Goal: Task Accomplishment & Management: Manage account settings

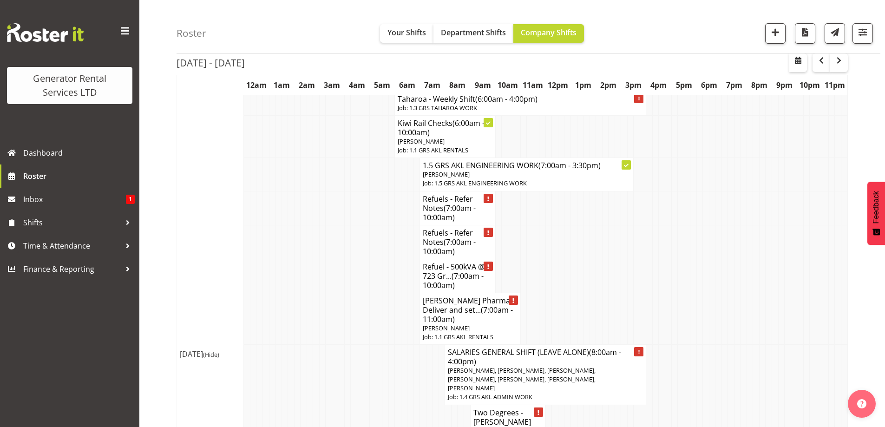
scroll to position [1487, 0]
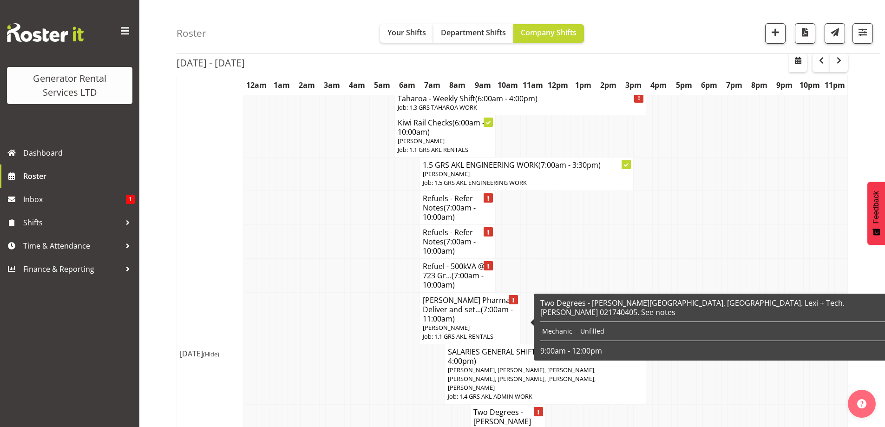
click at [512, 407] on h4 "Two Degrees - Wilson Ca... (9:00am - 12:00pm)" at bounding box center [507, 425] width 69 height 37
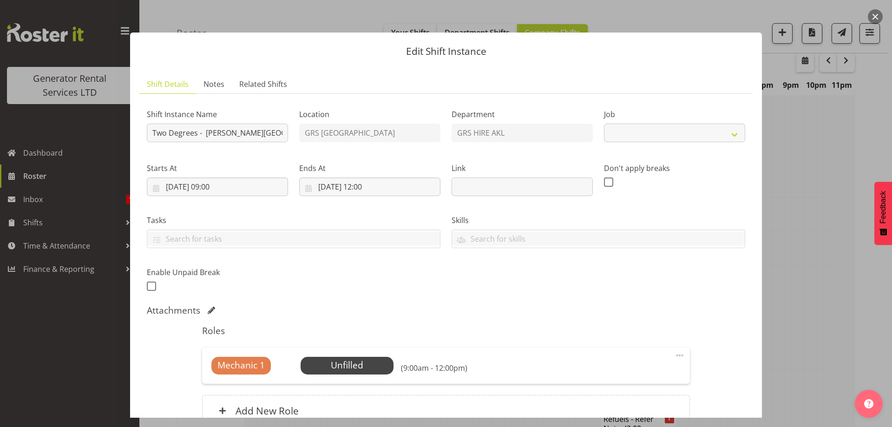
select select "9"
click at [223, 84] on link "Notes" at bounding box center [214, 84] width 36 height 19
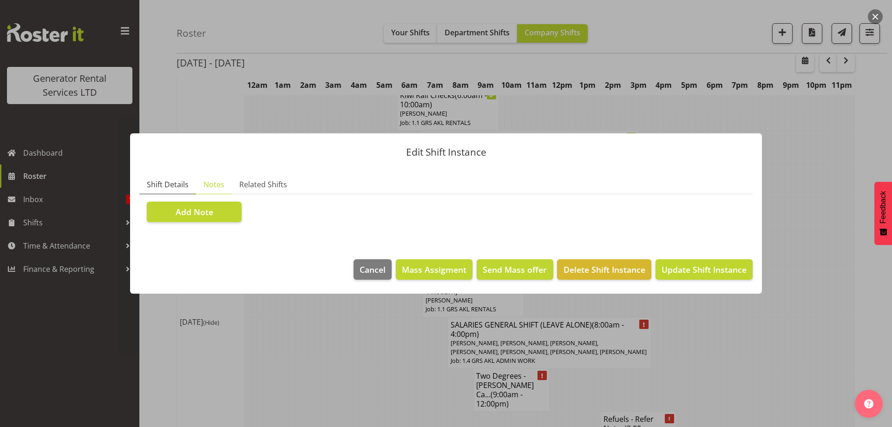
click at [177, 189] on span "Shift Details" at bounding box center [168, 184] width 42 height 11
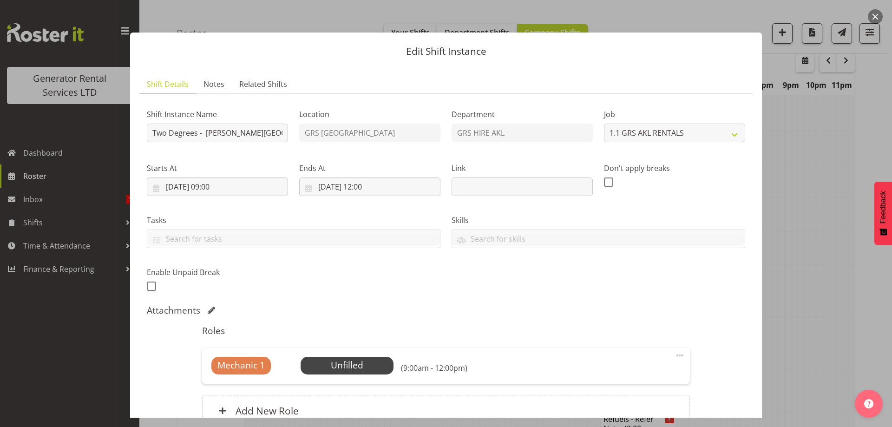
click at [820, 249] on div at bounding box center [446, 213] width 892 height 427
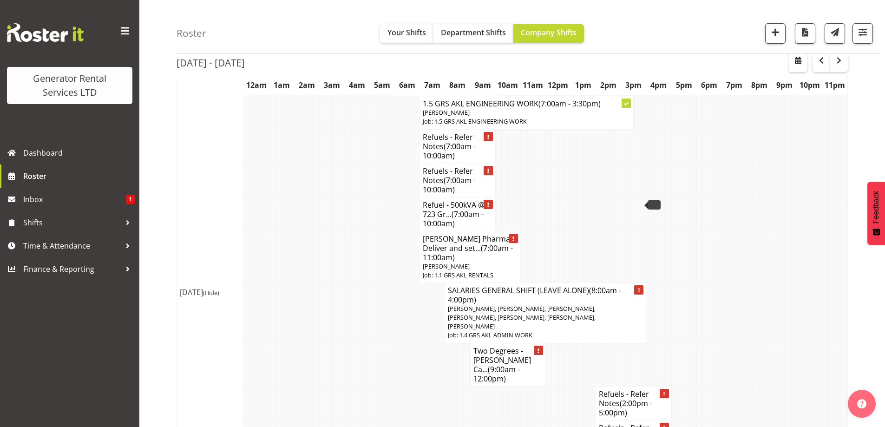
scroll to position [1533, 0]
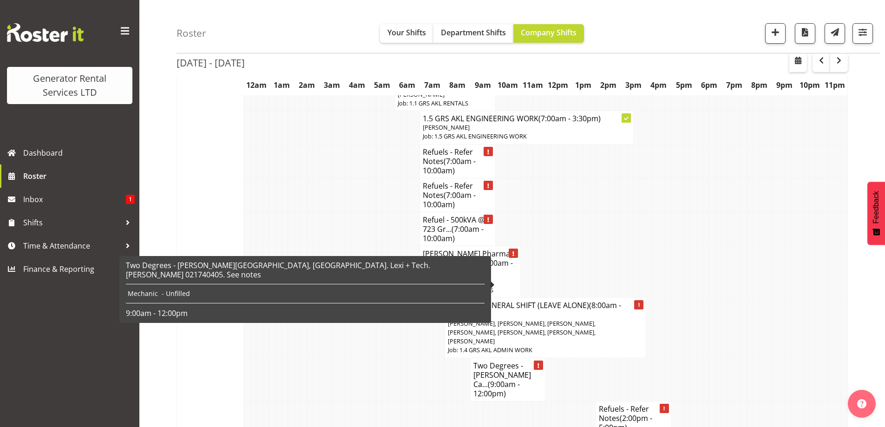
click at [480, 361] on h4 "Two Degrees - Wilson Ca... (9:00am - 12:00pm)" at bounding box center [507, 379] width 69 height 37
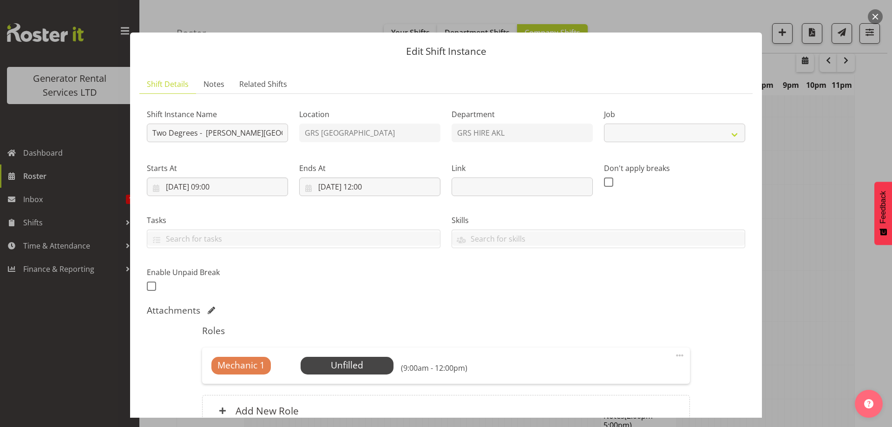
select select "9"
click at [216, 81] on span "Notes" at bounding box center [213, 84] width 21 height 11
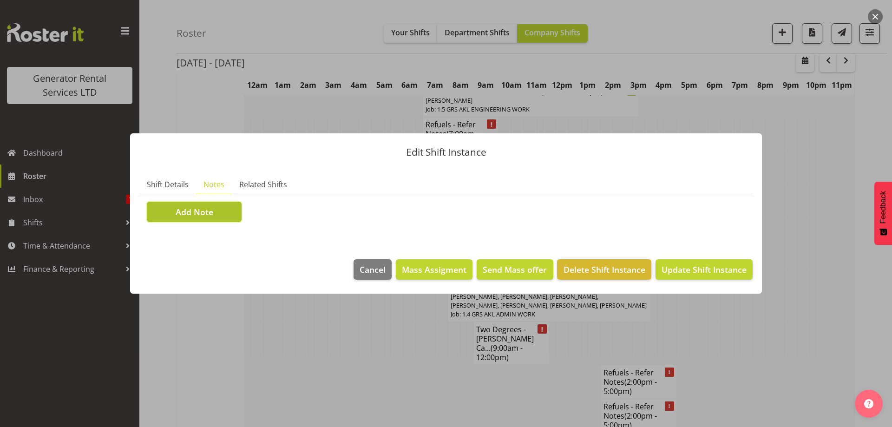
click at [177, 208] on span "Add Note" at bounding box center [195, 212] width 38 height 12
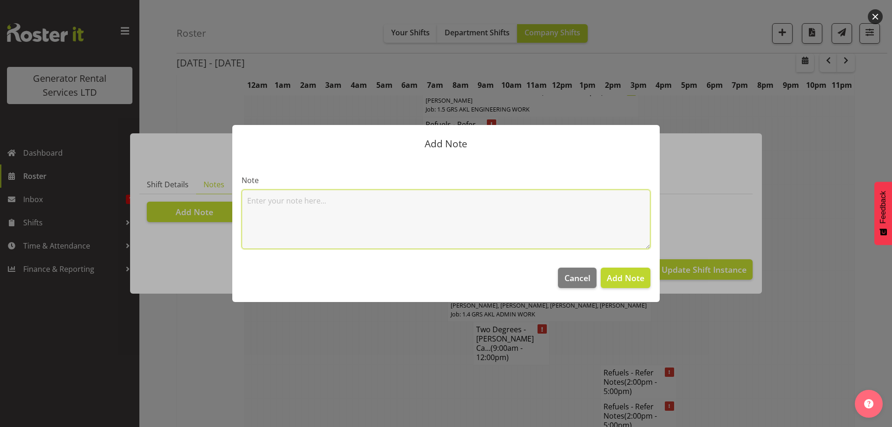
click at [279, 197] on textarea at bounding box center [446, 219] width 409 height 59
paste textarea "Required to isolate the 2 x 250 Kva's (Gen 257 & 258) Cut back cable trays, rem…"
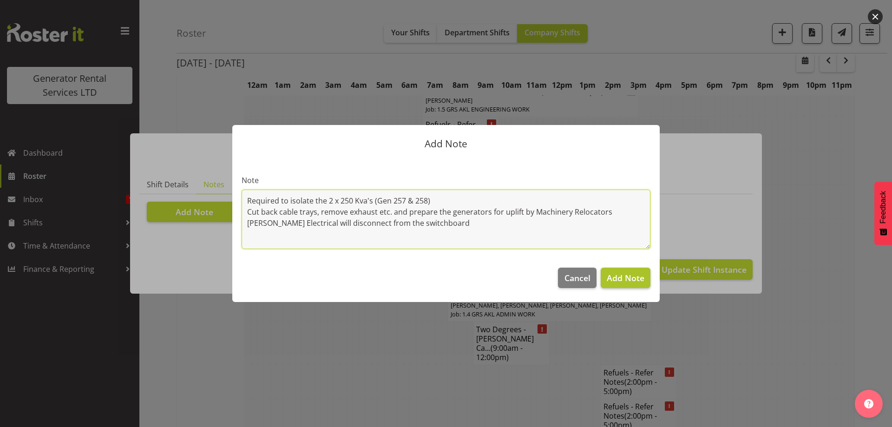
type textarea "Required to isolate the 2 x 250 Kva's (Gen 257 & 258) Cut back cable trays, rem…"
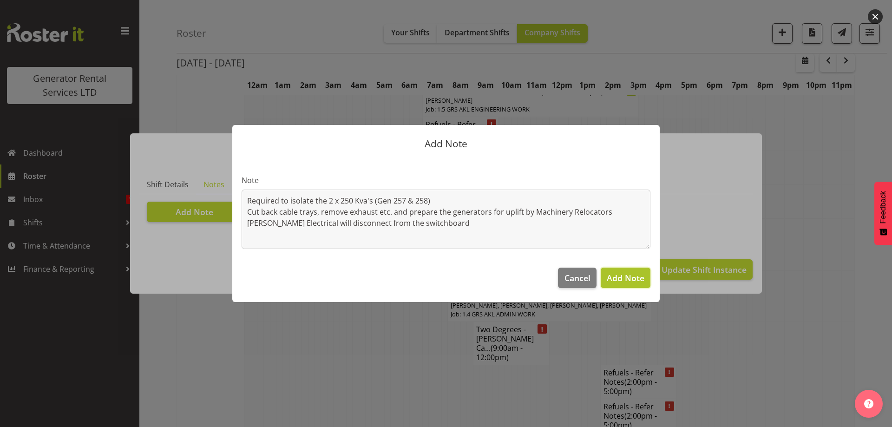
click at [644, 279] on button "Add Note" at bounding box center [626, 278] width 50 height 20
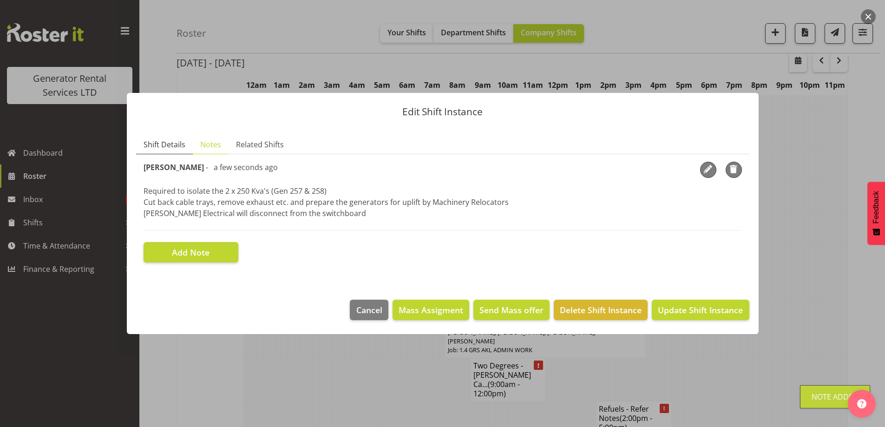
click at [173, 140] on span "Shift Details" at bounding box center [165, 144] width 42 height 11
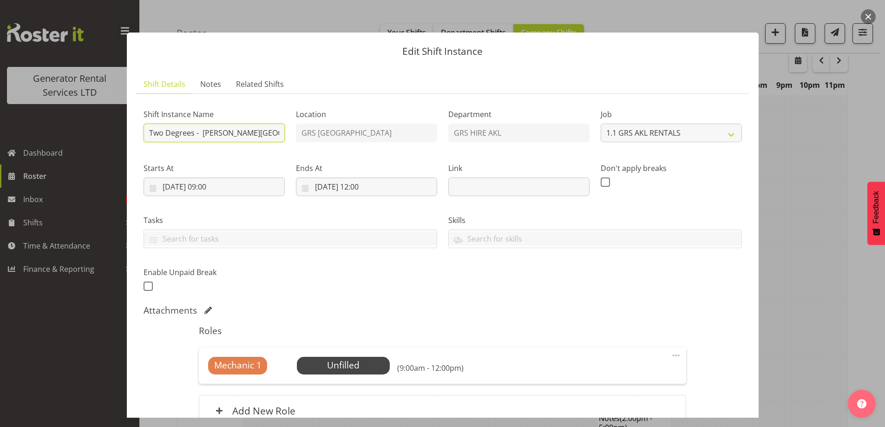
scroll to position [0, 210]
drag, startPoint x: 235, startPoint y: 129, endPoint x: 403, endPoint y: 158, distance: 171.2
click at [403, 158] on div "Shift Instance Name Two Degrees - Wilson Carpark, Durham Lane. Lexi + Tech. Kev…" at bounding box center [443, 197] width 610 height 203
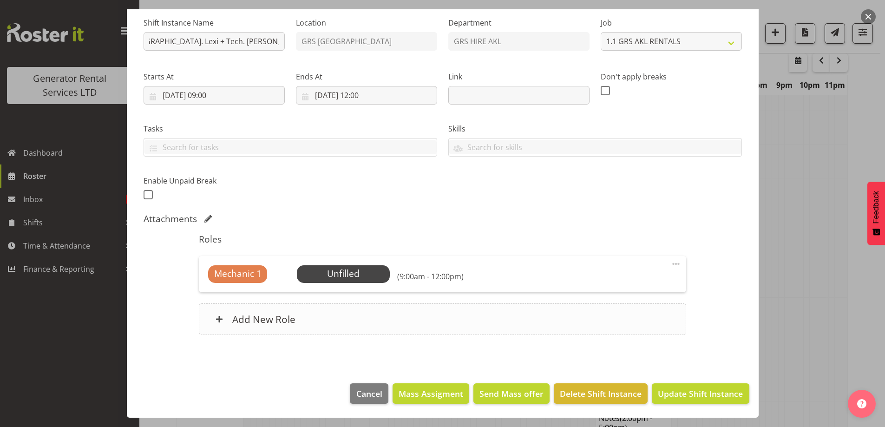
scroll to position [0, 0]
click at [340, 321] on div "Add New Role" at bounding box center [442, 319] width 487 height 32
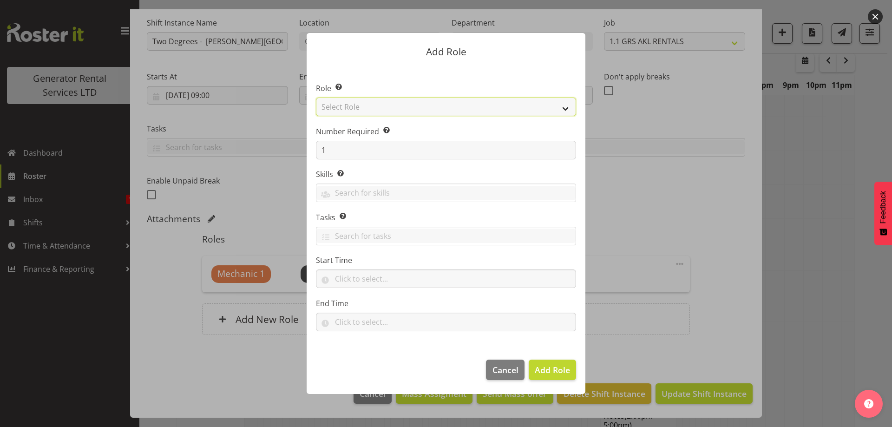
click at [403, 105] on select "Select Role Account Manager Electrician Engineering GM HSEQ manager MECH Mechan…" at bounding box center [446, 107] width 260 height 19
select select "21"
click at [316, 98] on select "Select Role Account Manager Electrician Engineering GM HSEQ manager MECH Mechan…" at bounding box center [446, 107] width 260 height 19
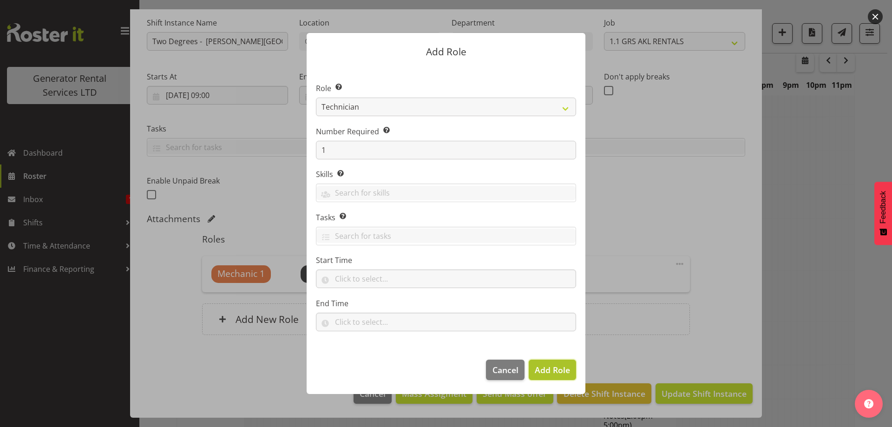
click at [554, 370] on span "Add Role" at bounding box center [552, 369] width 35 height 11
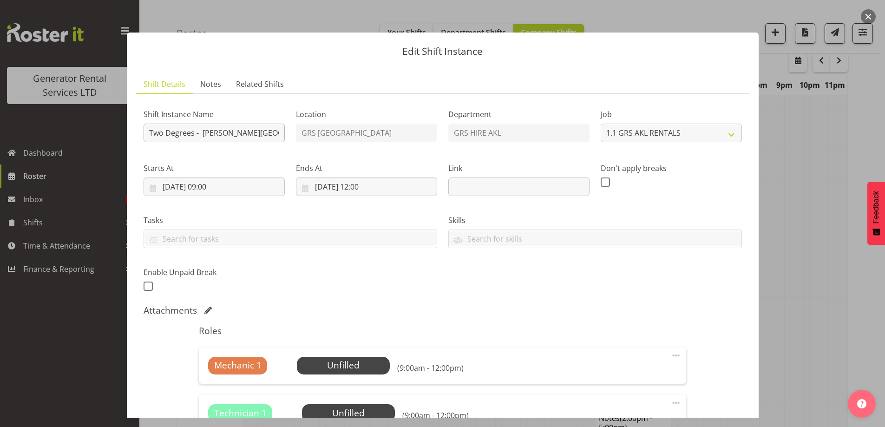
drag, startPoint x: 249, startPoint y: 142, endPoint x: 256, endPoint y: 136, distance: 9.2
click at [256, 137] on div "Shift Instance Name Two Degrees - Wilson Carpark, Durham Lane. Lexi + Tech. Kev…" at bounding box center [214, 123] width 152 height 54
click at [298, 141] on div "Shift Instance Name Two Degrees - Wilson Carpark, Durham Lane. Lexi + Tech. Kev…" at bounding box center [443, 197] width 610 height 203
click at [217, 134] on input "Two Degrees - Wilson Carpark, Durham Lane. Lexi + Tech. Kevin Thompson 02174040…" at bounding box center [214, 133] width 141 height 19
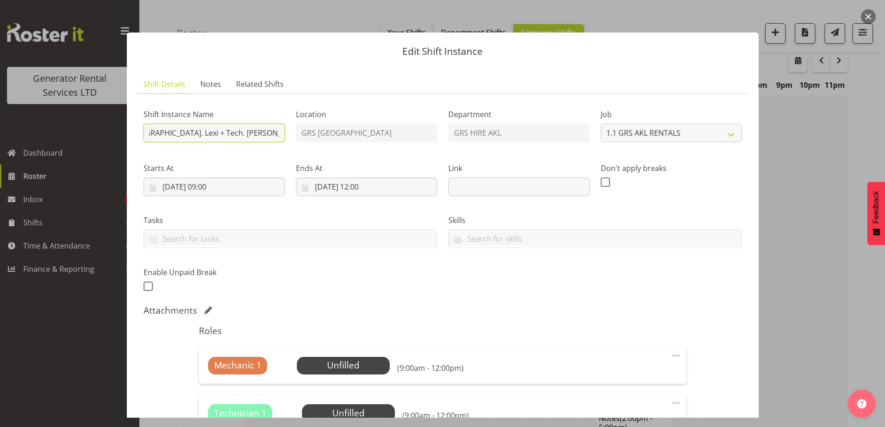
drag, startPoint x: 217, startPoint y: 134, endPoint x: 423, endPoint y: 167, distance: 208.4
click at [476, 175] on div "Shift Instance Name Two Degrees - Wilson Carpark, Durham Lane. Lexi + Tech. Kev…" at bounding box center [443, 197] width 610 height 203
click at [241, 133] on input "Two Degrees - Wilson Carpark, Durham Lane. Lexi + Tech. Kevin Thompson 02174040…" at bounding box center [214, 133] width 141 height 19
type input "Two Degrees - Wilson Carpark, Durham Lane. Lexi + Tech. Kevin Thompson 02174040…"
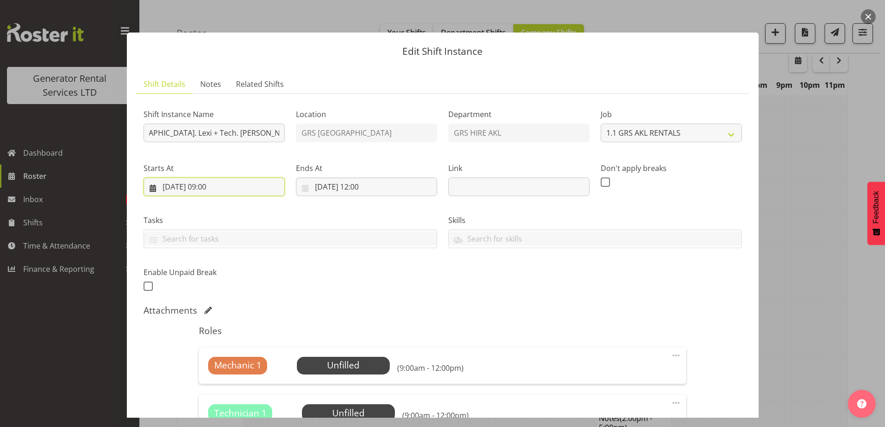
scroll to position [0, 0]
click at [245, 192] on input "12/09/2025, 09:00" at bounding box center [214, 186] width 141 height 19
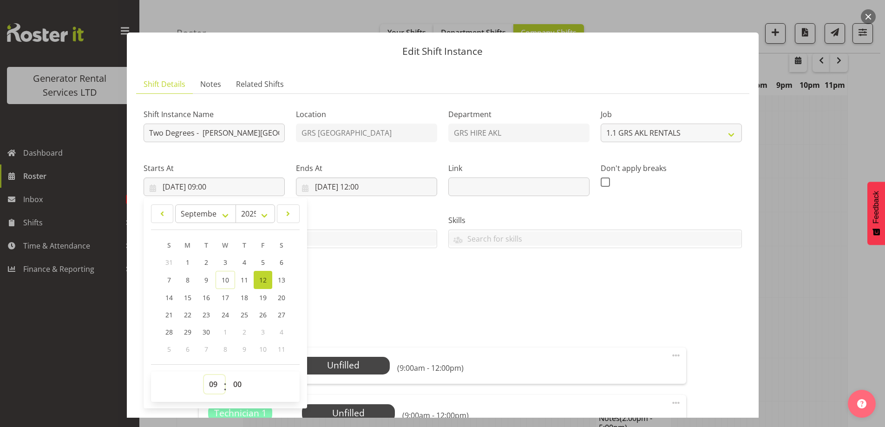
click at [216, 390] on select "00 01 02 03 04 05 06 07 08 09 10 11 12 13 14 15 16 17 18 19 20 21 22 23" at bounding box center [214, 384] width 21 height 19
select select "8"
click at [204, 375] on select "00 01 02 03 04 05 06 07 08 09 10 11 12 13 14 15 16 17 18 19 20 21 22 23" at bounding box center [214, 384] width 21 height 19
type input "12/09/2025, 08:00"
drag, startPoint x: 242, startPoint y: 389, endPoint x: 244, endPoint y: 375, distance: 14.2
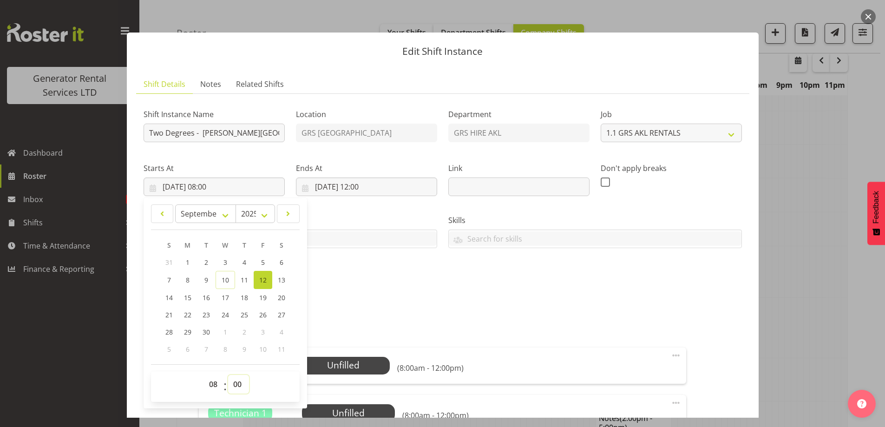
click at [242, 389] on select "00 01 02 03 04 05 06 07 08 09 10 11 12 13 14 15 16 17 18 19 20 21 22 23 24 25 2…" at bounding box center [238, 384] width 21 height 19
select select "30"
click at [228, 375] on select "00 01 02 03 04 05 06 07 08 09 10 11 12 13 14 15 16 17 18 19 20 21 22 23 24 25 2…" at bounding box center [238, 384] width 21 height 19
type input "12/09/2025, 08:30"
click at [408, 302] on div "Shift Instance Name Two Degrees - Wilson Carpark, Durham Lane. Lexi + Tech. Kev…" at bounding box center [443, 293] width 598 height 384
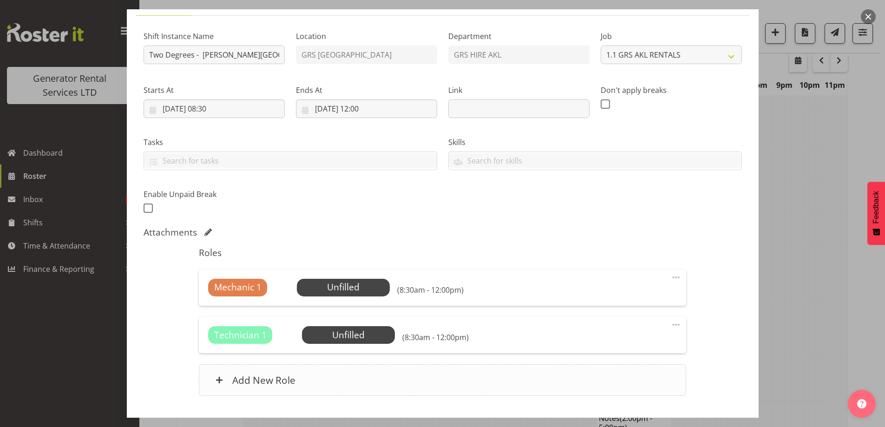
scroll to position [139, 0]
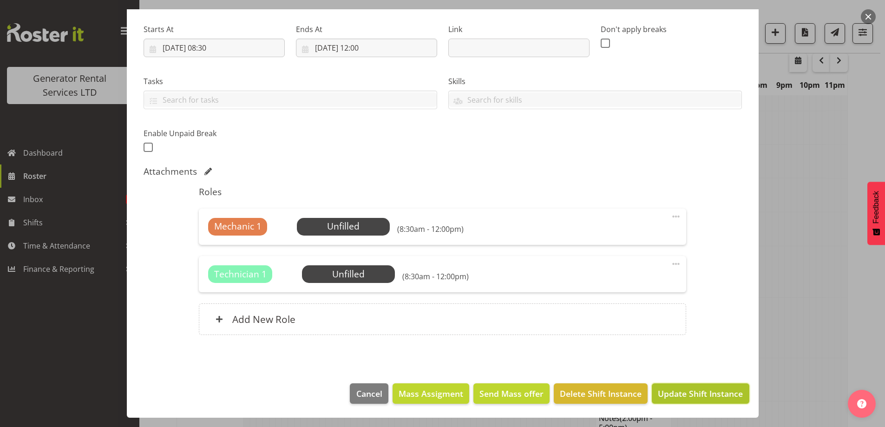
click at [670, 388] on span "Update Shift Instance" at bounding box center [700, 393] width 85 height 12
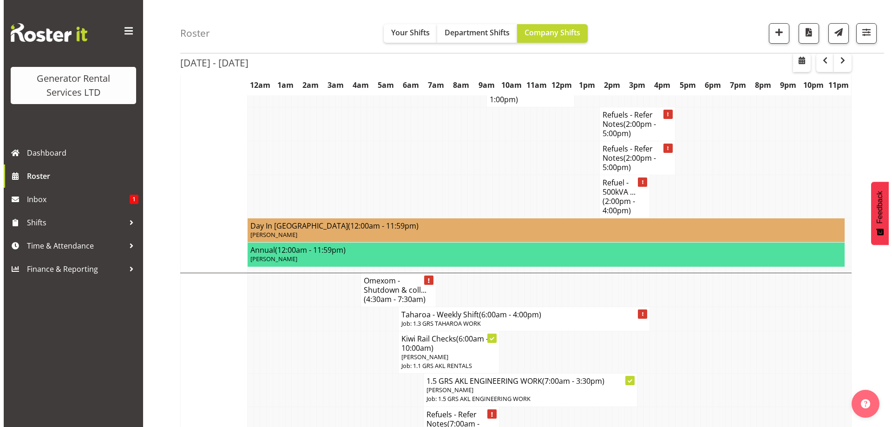
scroll to position [1287, 0]
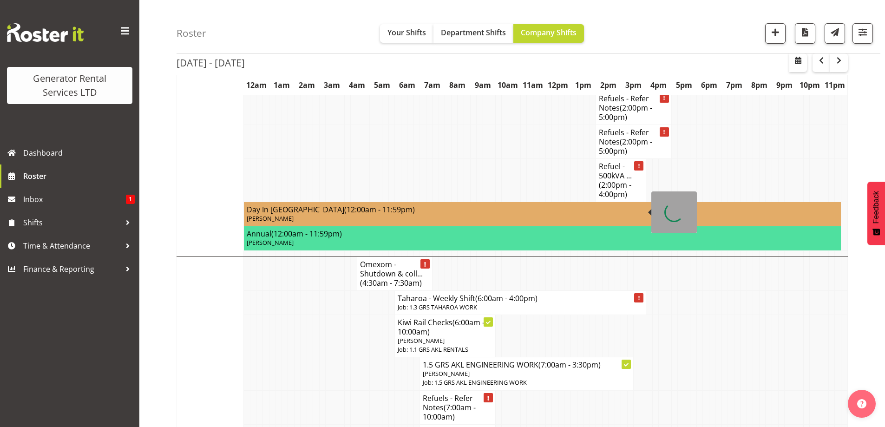
click at [543, 303] on p "Job: 1.3 GRS TAHAROA WORK" at bounding box center [520, 307] width 245 height 9
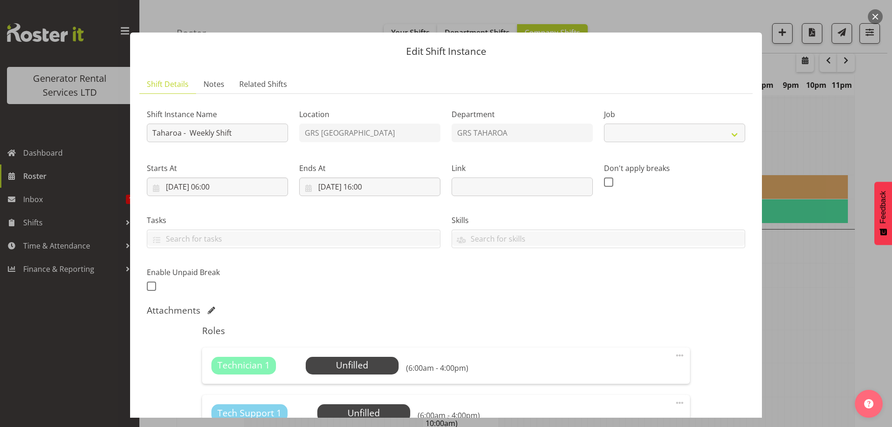
select select "874"
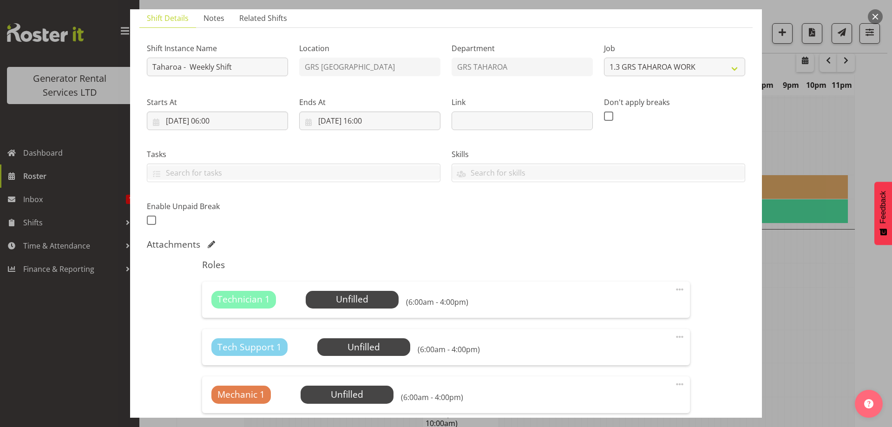
scroll to position [139, 0]
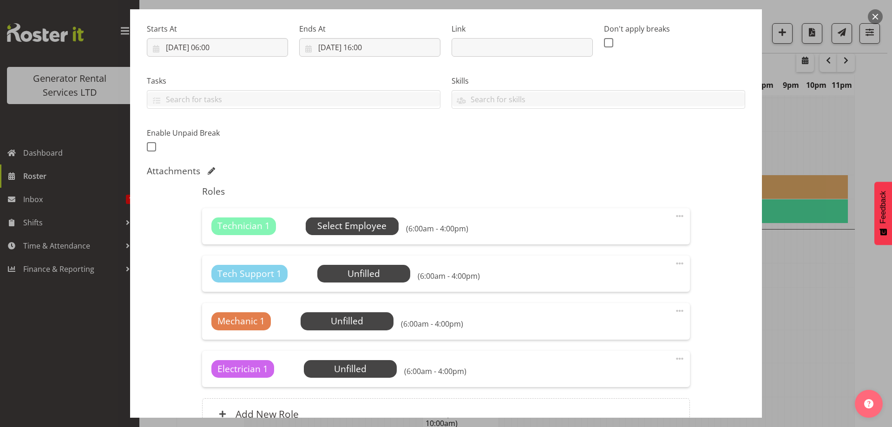
click at [375, 234] on span "Select Employee" at bounding box center [352, 226] width 93 height 18
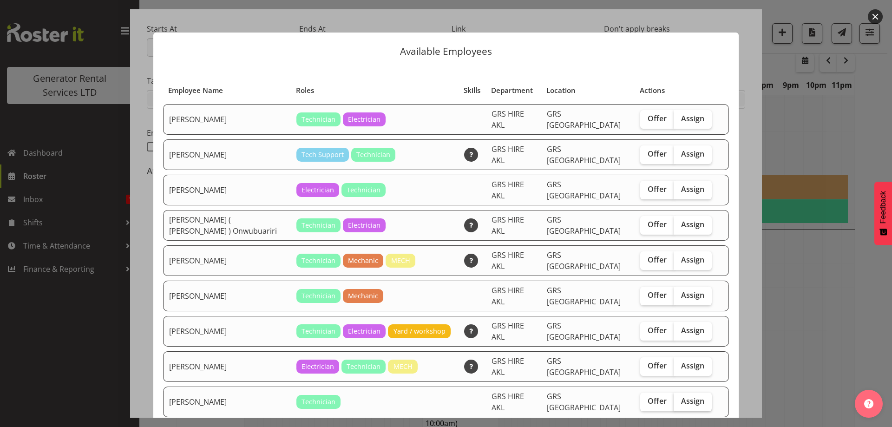
click at [695, 393] on label "Assign" at bounding box center [693, 402] width 38 height 19
click at [680, 398] on input "Assign" at bounding box center [677, 401] width 6 height 6
checkbox input "true"
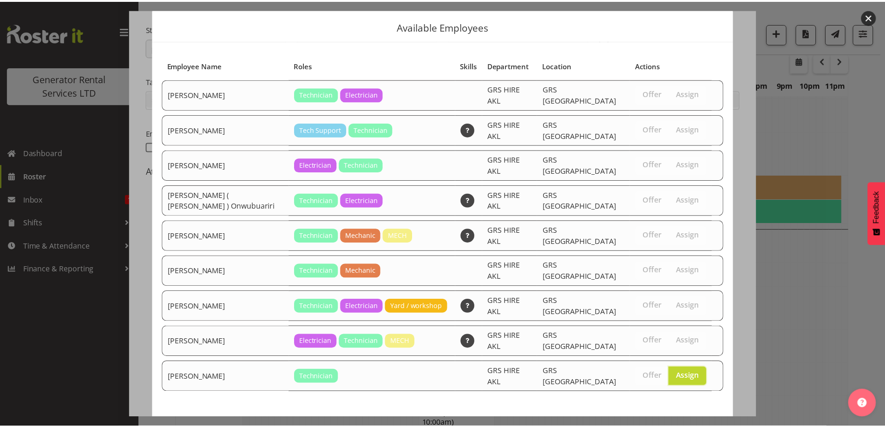
scroll to position [35, 0]
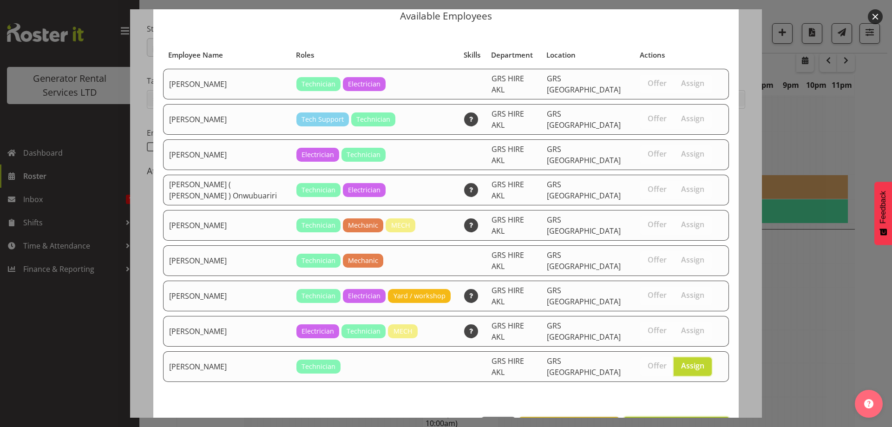
click at [696, 421] on span "Assign Simon Earney" at bounding box center [677, 426] width 94 height 11
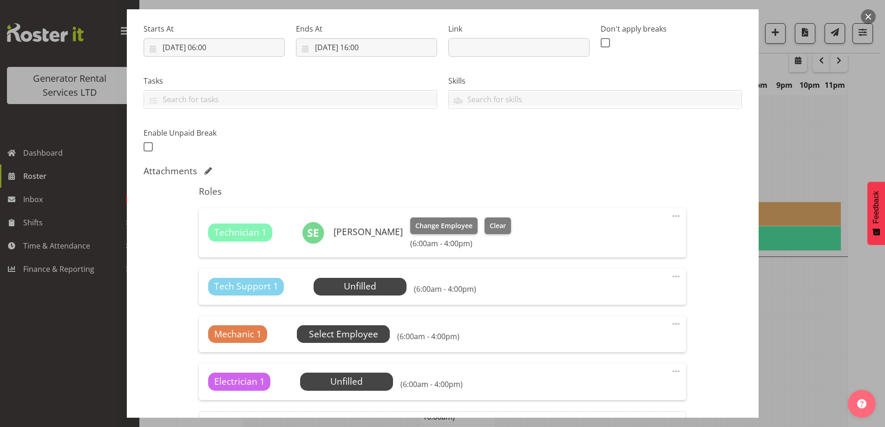
click at [350, 335] on span "Select Employee" at bounding box center [343, 334] width 69 height 13
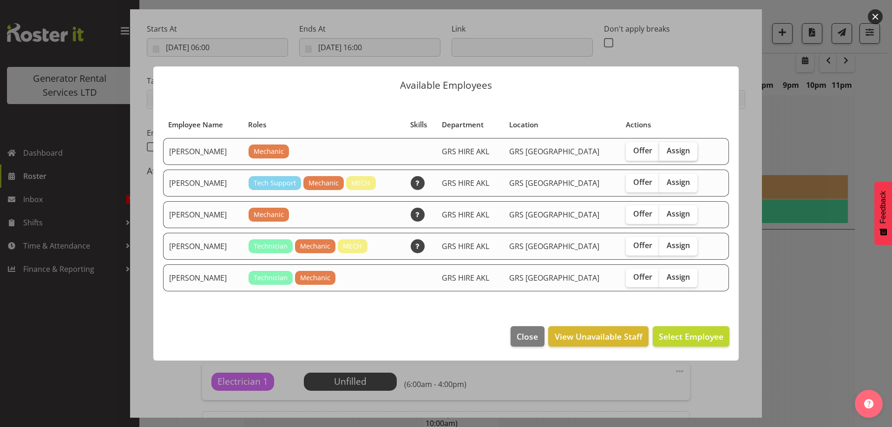
click at [668, 150] on span "Assign" at bounding box center [678, 150] width 23 height 9
click at [665, 150] on input "Assign" at bounding box center [662, 151] width 6 height 6
checkbox input "true"
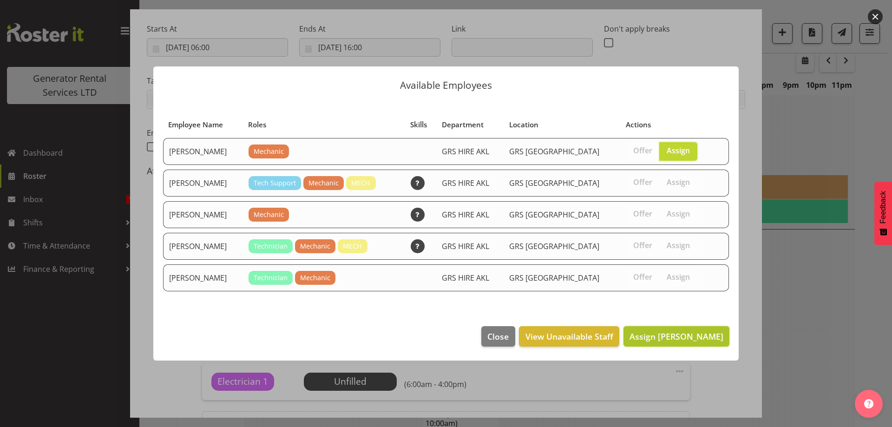
click at [691, 340] on span "Assign Aaron Naish" at bounding box center [677, 336] width 94 height 11
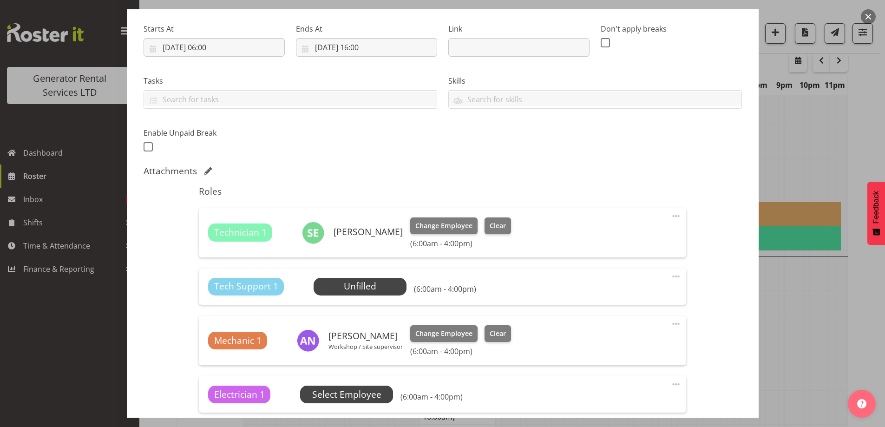
click at [340, 400] on span "Select Employee" at bounding box center [346, 394] width 69 height 13
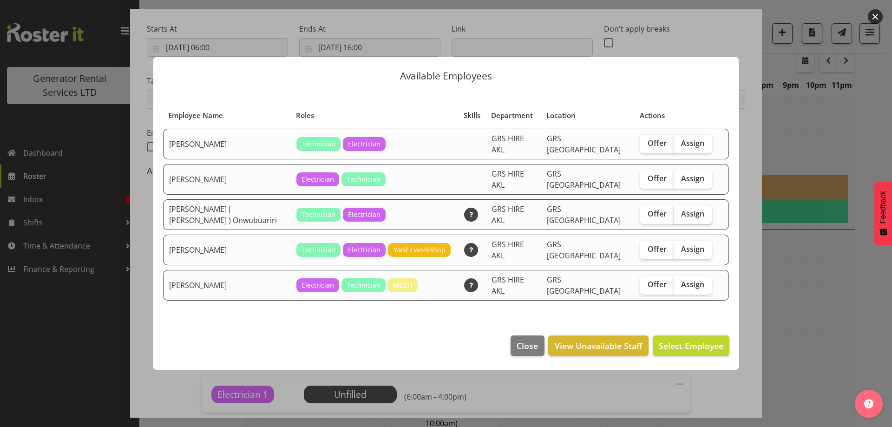
click at [690, 219] on label "Assign" at bounding box center [693, 214] width 38 height 19
click at [680, 217] on input "Assign" at bounding box center [677, 214] width 6 height 6
checkbox input "true"
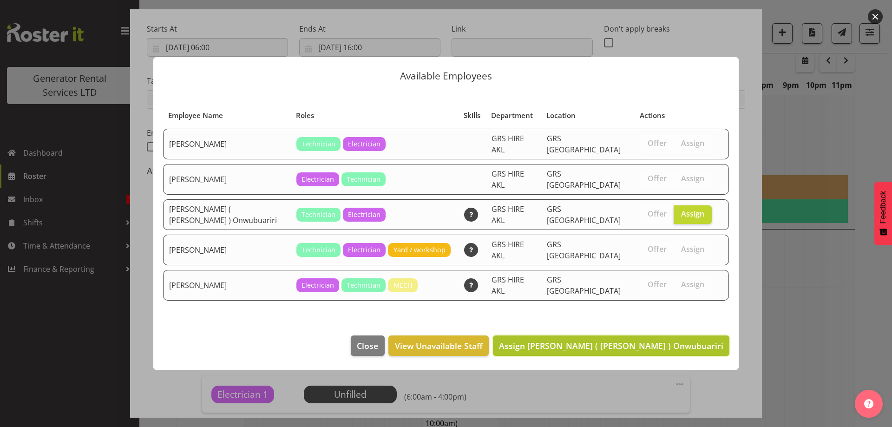
click at [653, 340] on span "Assign Emmanuel ( Manny ) Onwubuariri" at bounding box center [611, 345] width 224 height 11
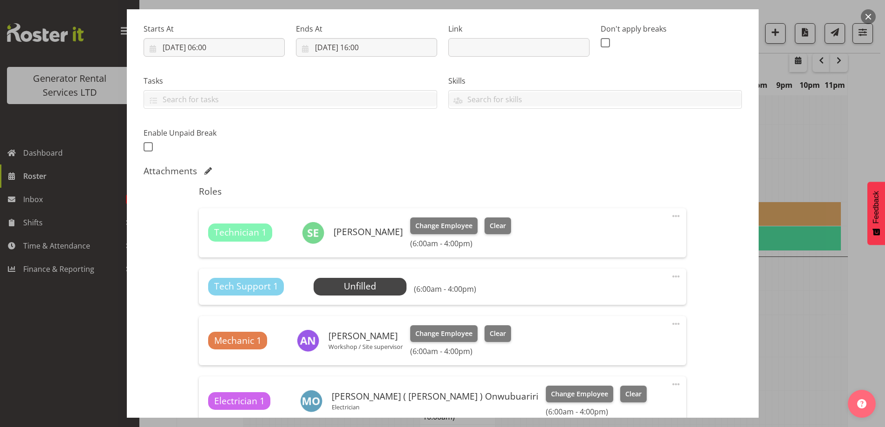
click at [676, 278] on div "Tech Support 1 Unfilled Select Employee (6:00am - 4:00pm) Edit Cover Role Delete" at bounding box center [442, 287] width 487 height 36
click at [670, 276] on span at bounding box center [675, 276] width 11 height 11
click at [631, 328] on link "Delete" at bounding box center [636, 332] width 89 height 17
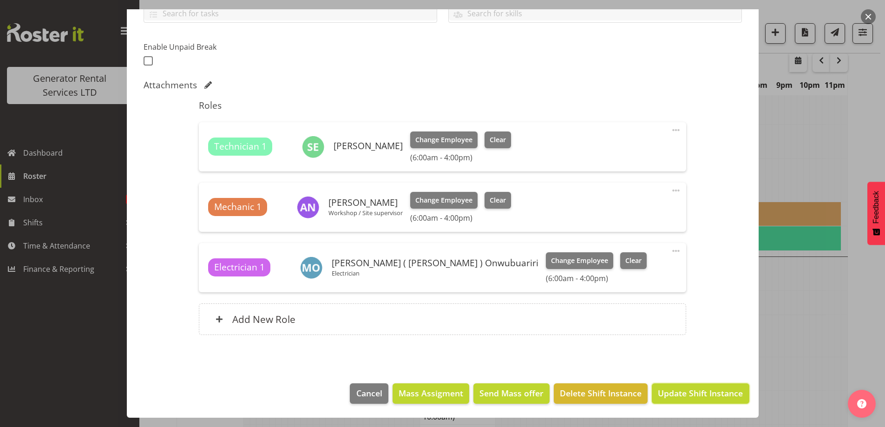
click at [695, 390] on span "Update Shift Instance" at bounding box center [700, 393] width 85 height 12
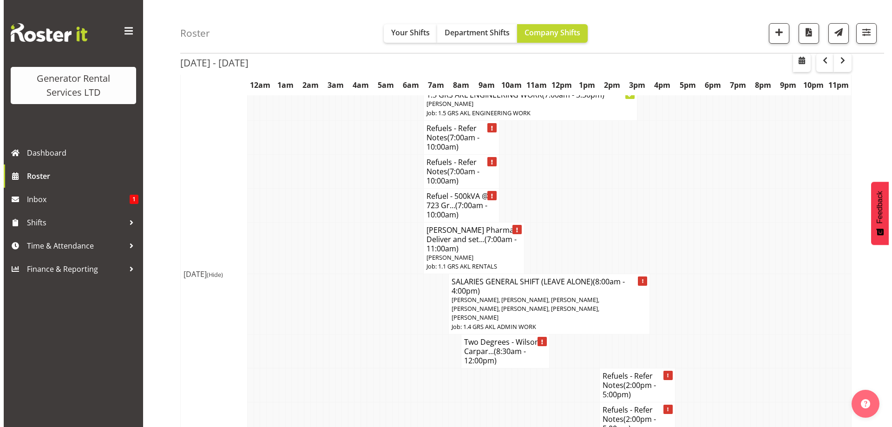
scroll to position [1612, 0]
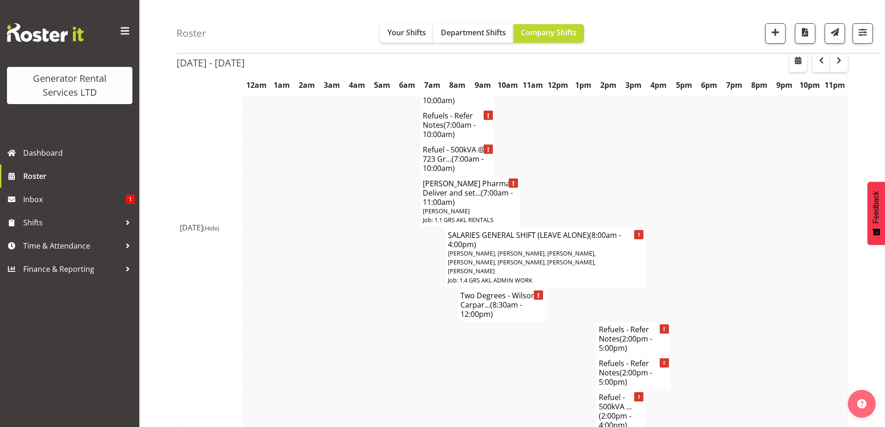
click at [506, 300] on span "(8:30am - 12:00pm)" at bounding box center [491, 310] width 62 height 20
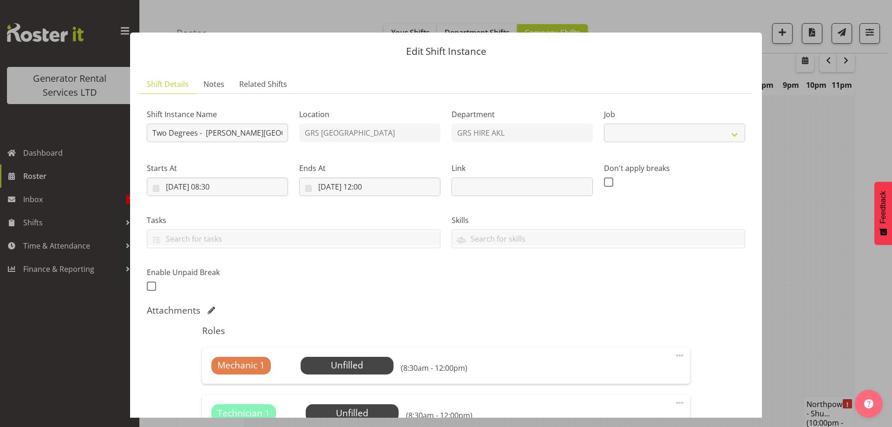
select select "9"
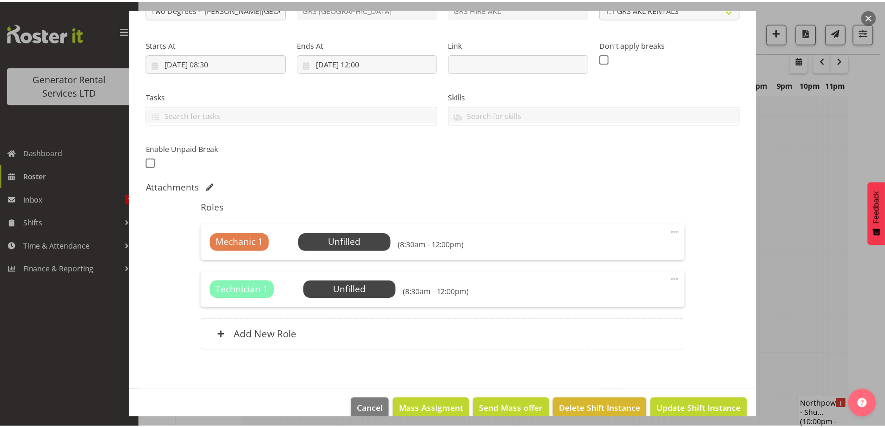
scroll to position [139, 0]
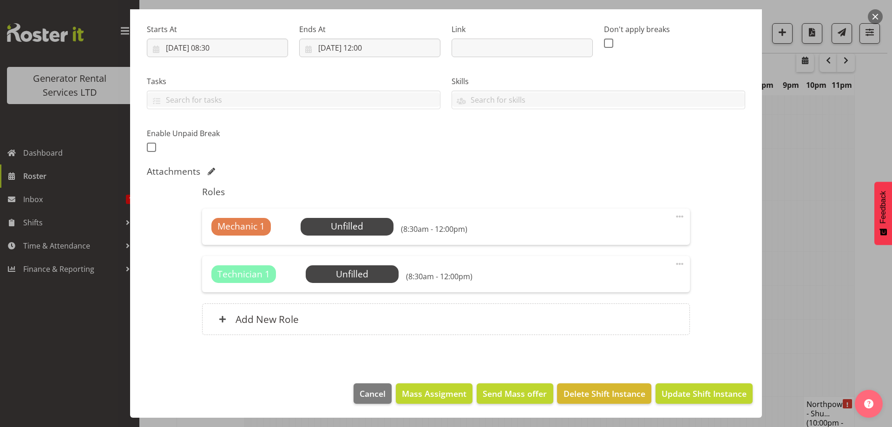
click at [817, 219] on div at bounding box center [446, 213] width 892 height 427
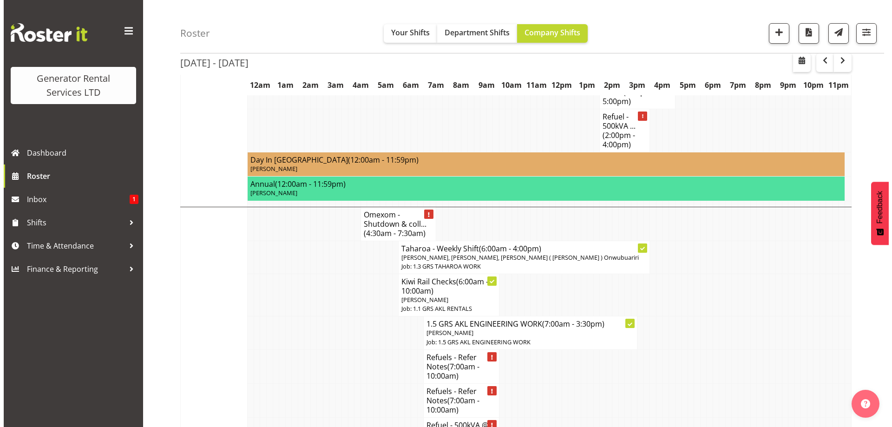
scroll to position [1333, 0]
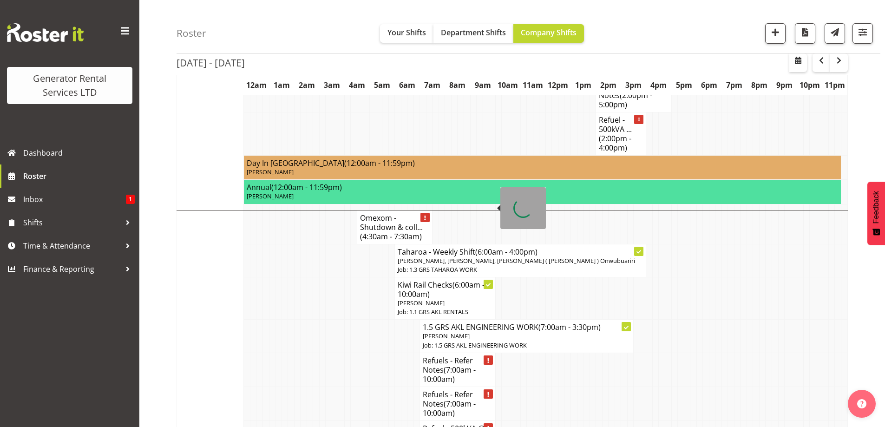
click at [458, 308] on p "Job: 1.1 GRS AKL RENTALS" at bounding box center [445, 312] width 95 height 9
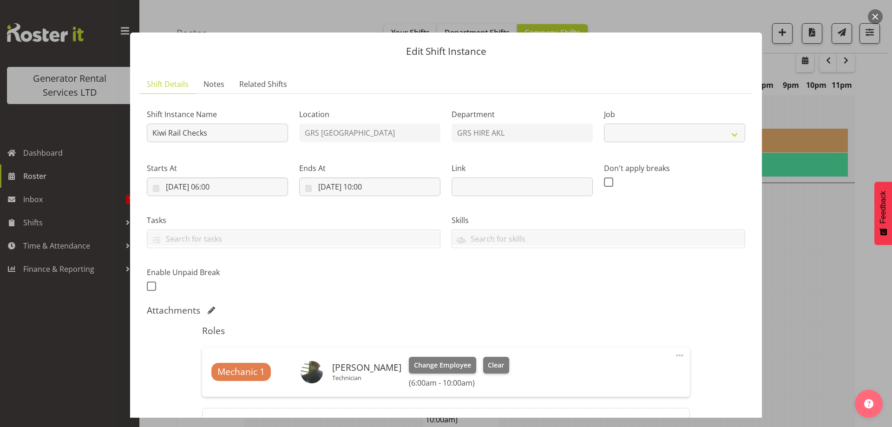
select select "9"
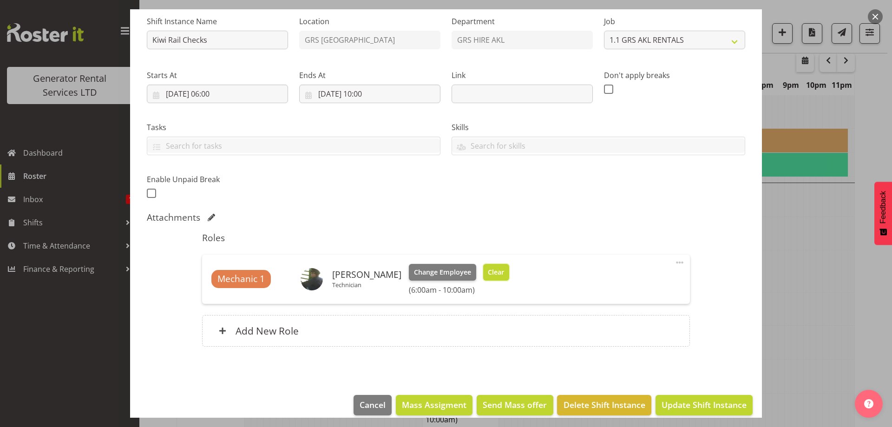
click at [490, 276] on span "Clear" at bounding box center [496, 272] width 16 height 10
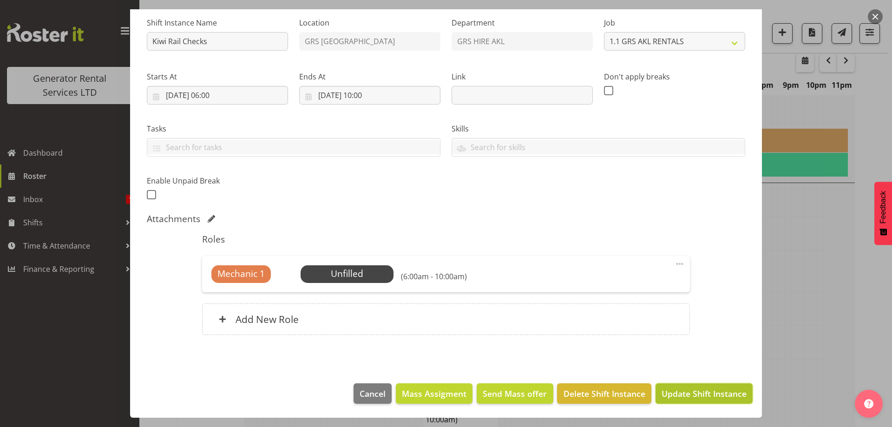
click at [710, 393] on span "Update Shift Instance" at bounding box center [704, 393] width 85 height 12
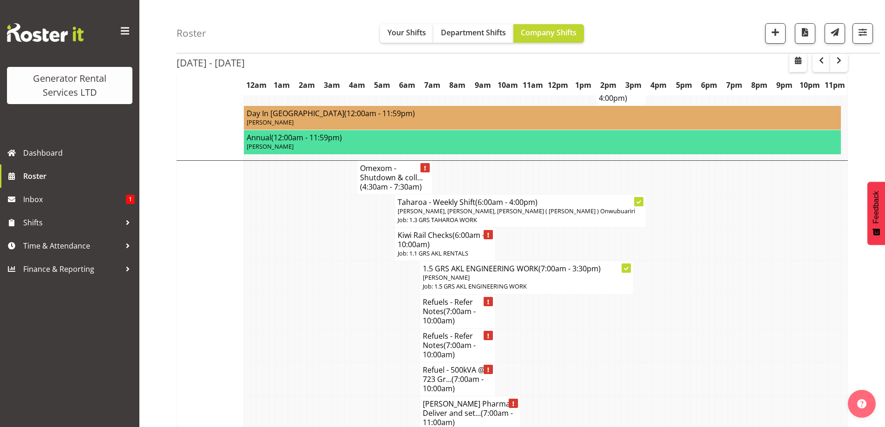
scroll to position [1426, 0]
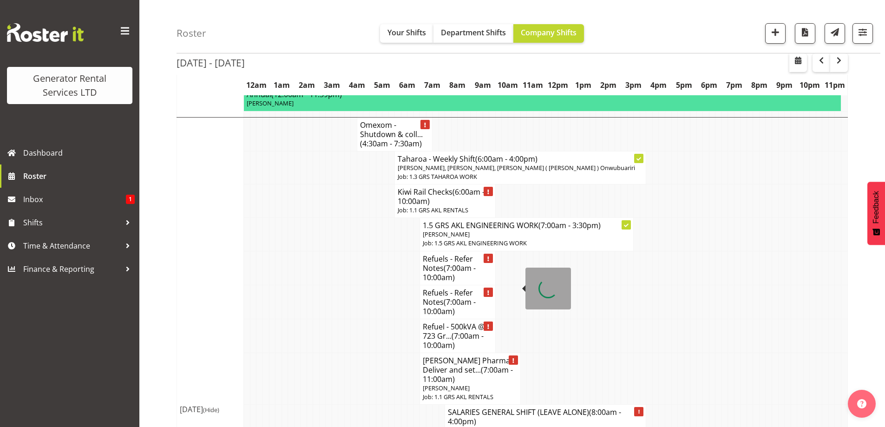
click at [454, 365] on span "(7:00am - 11:00am)" at bounding box center [468, 375] width 90 height 20
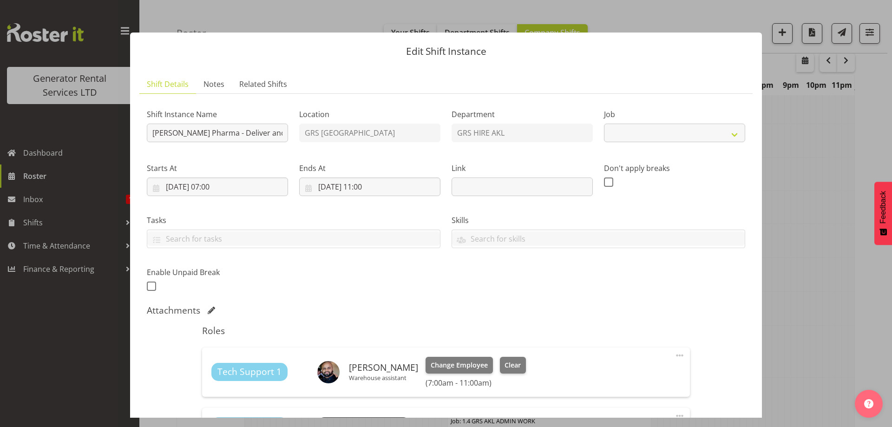
select select "9"
click at [806, 281] on div at bounding box center [446, 213] width 892 height 427
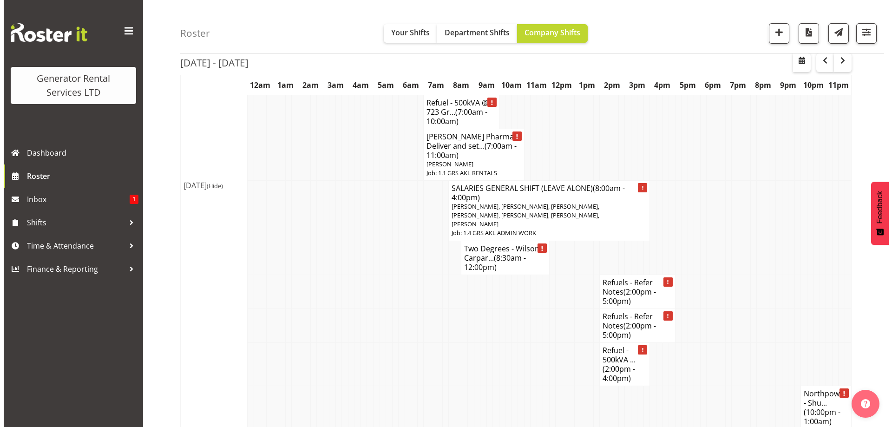
scroll to position [1659, 0]
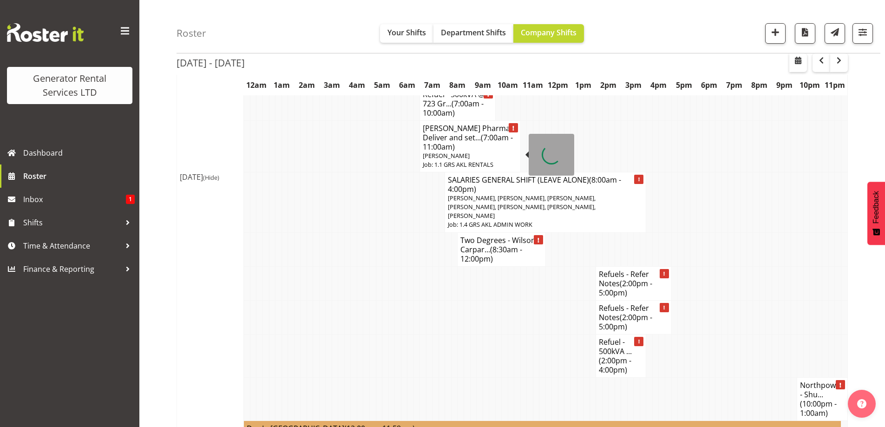
click at [479, 236] on h4 "Two Degrees - Wilson Carpar... (8:30am - 12:00pm)" at bounding box center [501, 250] width 82 height 28
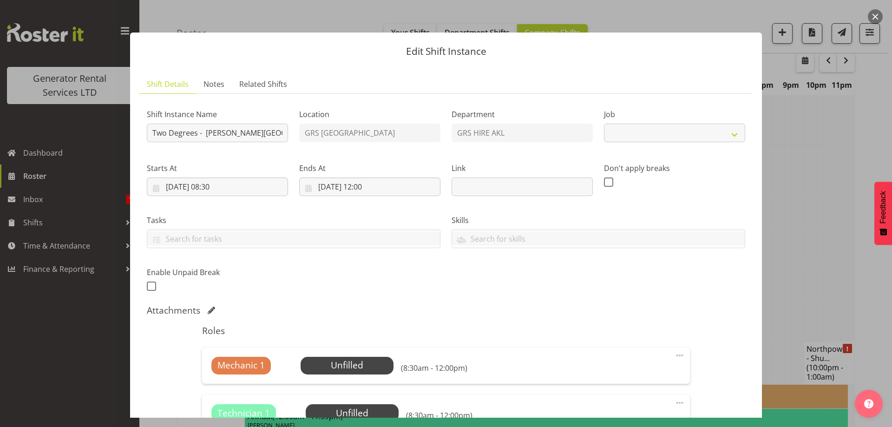
select select "9"
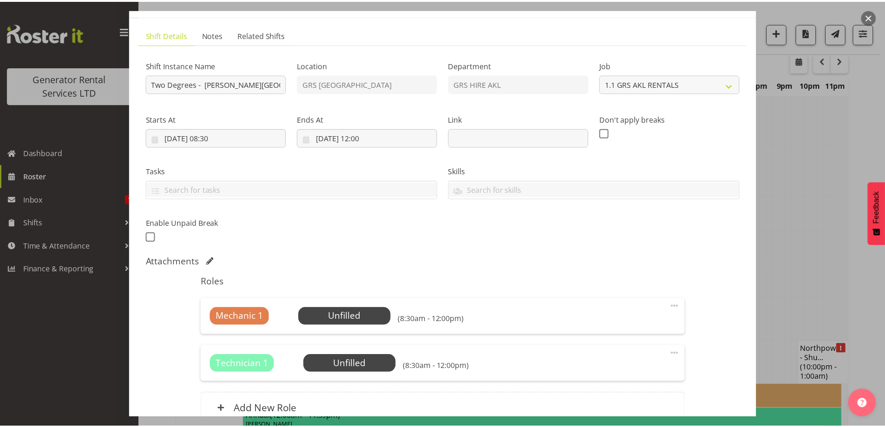
scroll to position [93, 0]
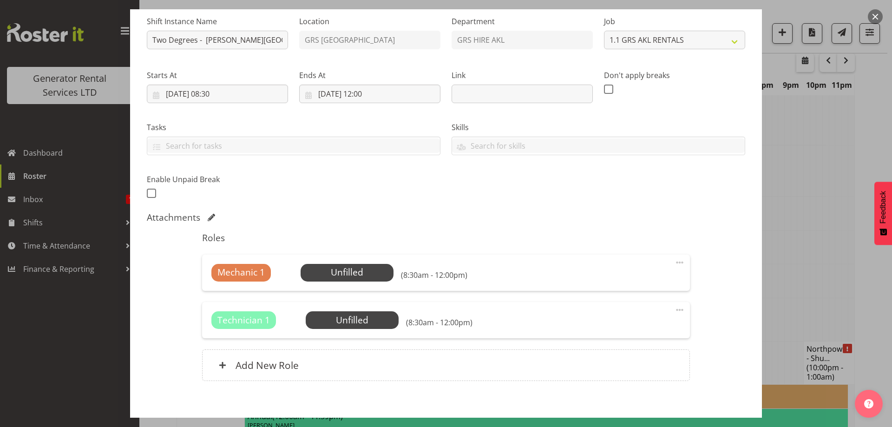
click at [372, 263] on div "Mechanic 1 Unfilled Select Employee (8:30am - 12:00pm) Edit Cover Role Delete" at bounding box center [445, 273] width 487 height 36
click at [372, 268] on span "Select Employee" at bounding box center [346, 272] width 69 height 13
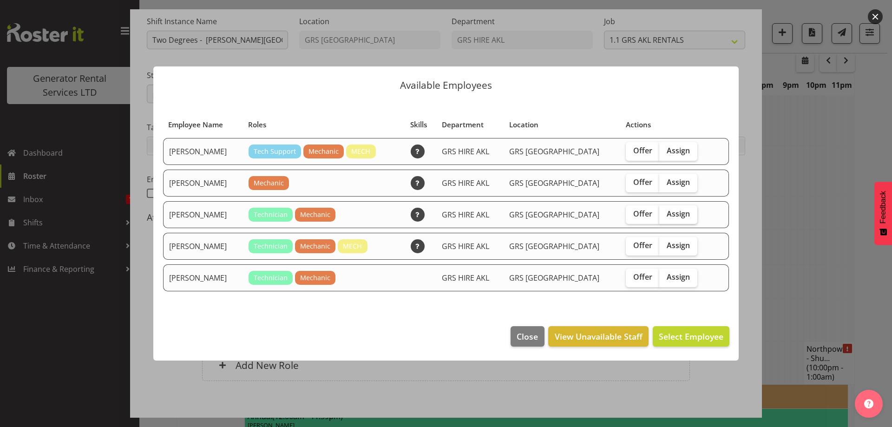
click at [667, 212] on span "Assign" at bounding box center [678, 213] width 23 height 9
click at [662, 212] on input "Assign" at bounding box center [662, 214] width 6 height 6
checkbox input "true"
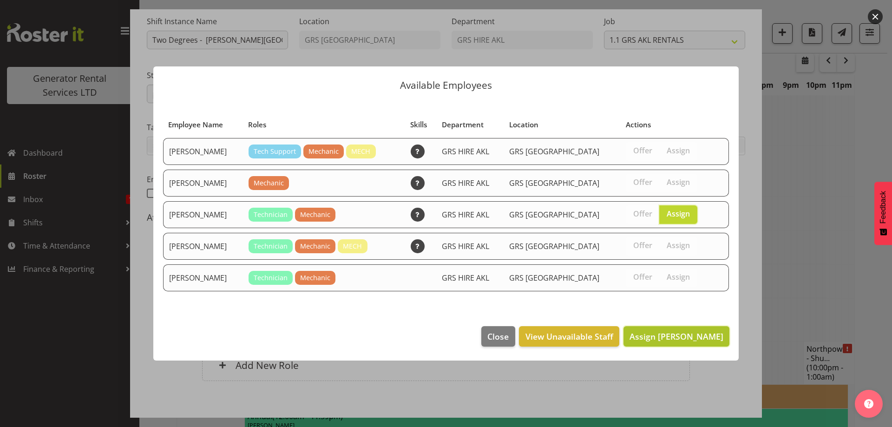
click at [692, 328] on button "Assign Lexi Browne" at bounding box center [676, 336] width 106 height 20
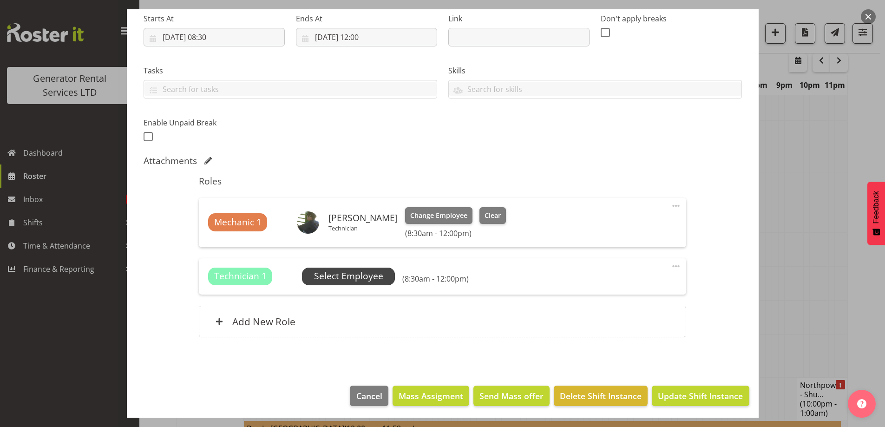
scroll to position [152, 0]
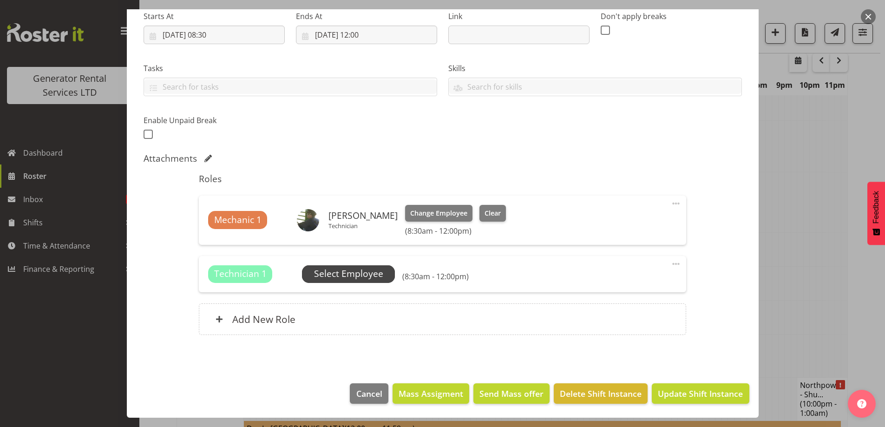
click at [354, 273] on span "Select Employee" at bounding box center [348, 273] width 69 height 13
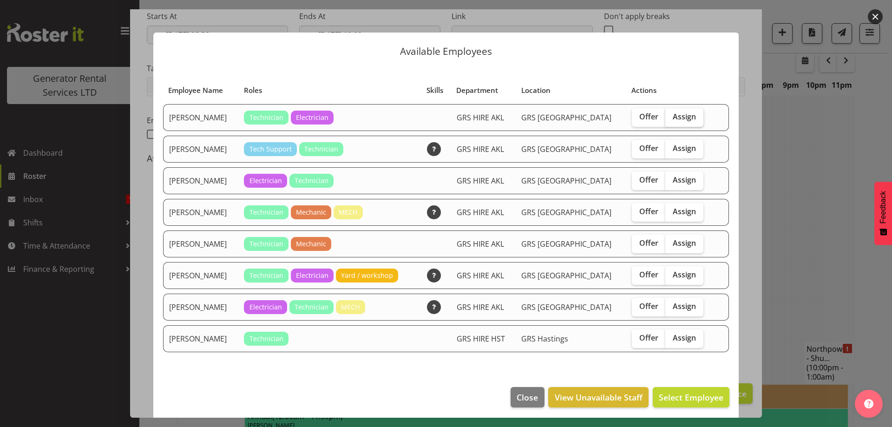
click at [677, 117] on span "Assign" at bounding box center [684, 116] width 23 height 9
click at [671, 117] on input "Assign" at bounding box center [668, 117] width 6 height 6
checkbox input "true"
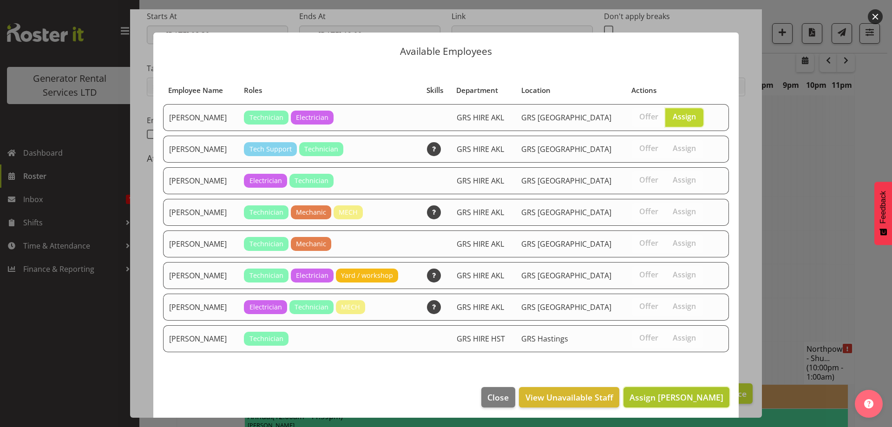
click at [688, 400] on span "Assign Chris Fry" at bounding box center [677, 397] width 94 height 11
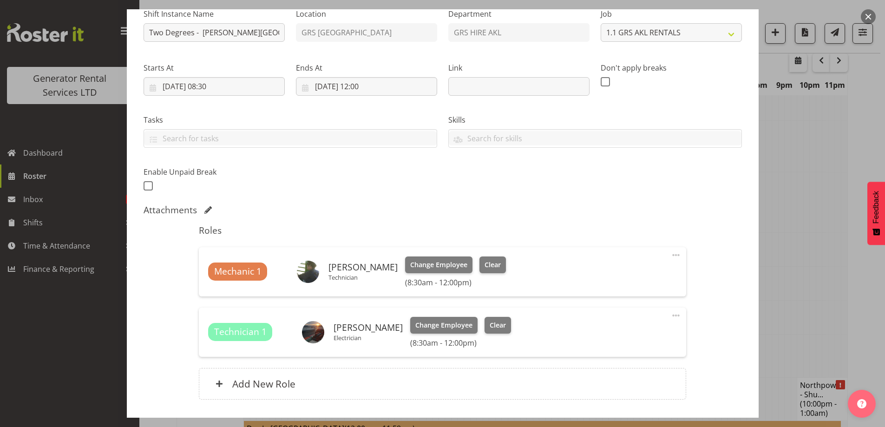
scroll to position [13, 0]
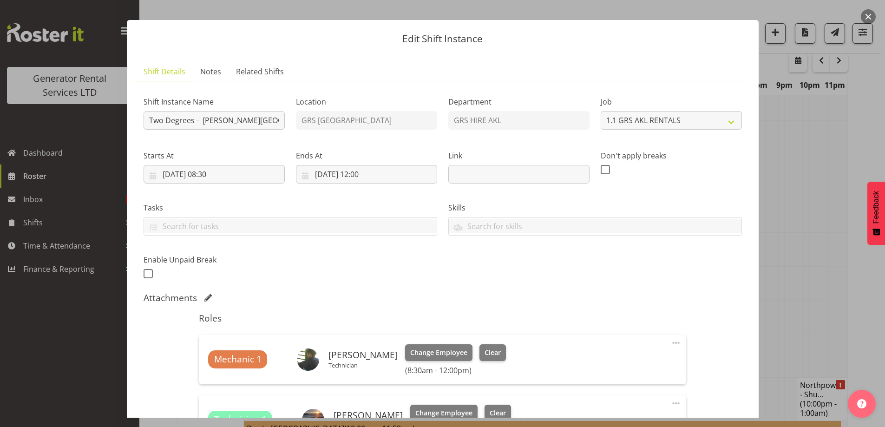
click at [413, 186] on div "Ends At 12/09/2025, 12:00 January February March April May June July August Sep…" at bounding box center [366, 163] width 152 height 52
click at [414, 178] on input "12/09/2025, 12:00" at bounding box center [366, 174] width 141 height 19
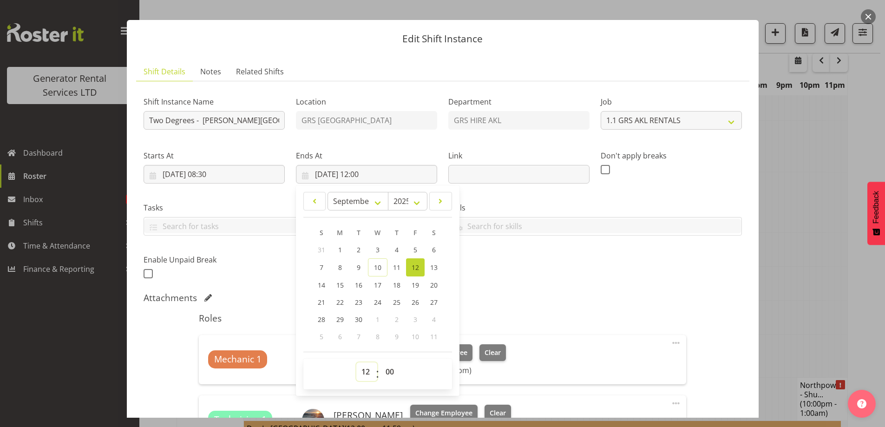
click at [362, 379] on select "00 01 02 03 04 05 06 07 08 09 10 11 12 13 14 15 16 17 18 19 20 21 22 23" at bounding box center [366, 371] width 21 height 19
select select "13"
click at [356, 362] on select "00 01 02 03 04 05 06 07 08 09 10 11 12 13 14 15 16 17 18 19 20 21 22 23" at bounding box center [366, 371] width 21 height 19
type input "12/09/2025, 13:00"
click at [387, 372] on select "00 01 02 03 04 05 06 07 08 09 10 11 12 13 14 15 16 17 18 19 20 21 22 23 24 25 2…" at bounding box center [390, 371] width 21 height 19
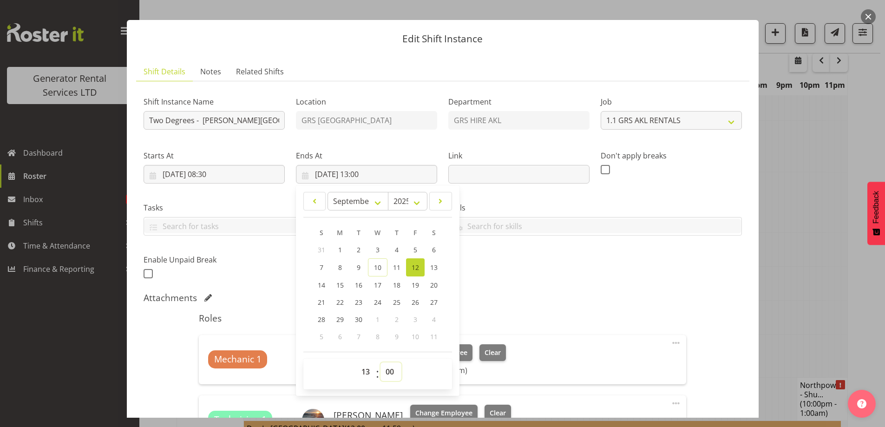
select select "30"
click at [380, 362] on select "00 01 02 03 04 05 06 07 08 09 10 11 12 13 14 15 16 17 18 19 20 21 22 23 24 25 2…" at bounding box center [390, 371] width 21 height 19
type input "12/09/2025, 13:30"
click at [602, 324] on div "Roles Mechanic 1 Lexi Browne Technician Change Employee Clear (8:30am - 1:30pm)…" at bounding box center [442, 402] width 498 height 191
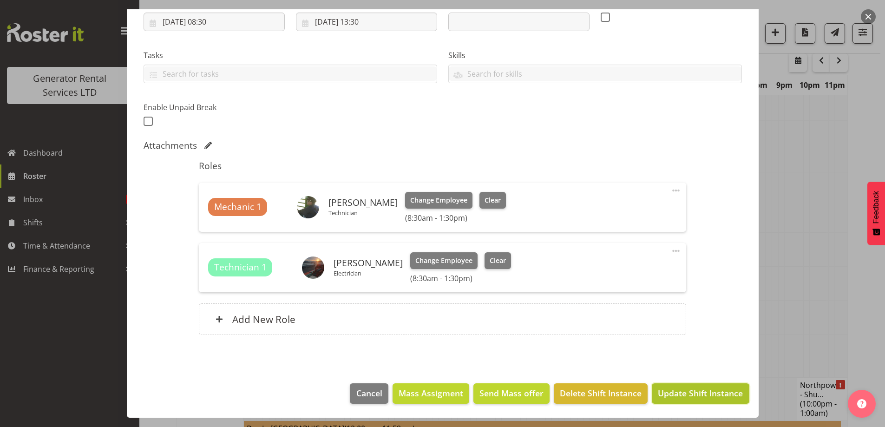
click at [693, 396] on span "Update Shift Instance" at bounding box center [700, 393] width 85 height 12
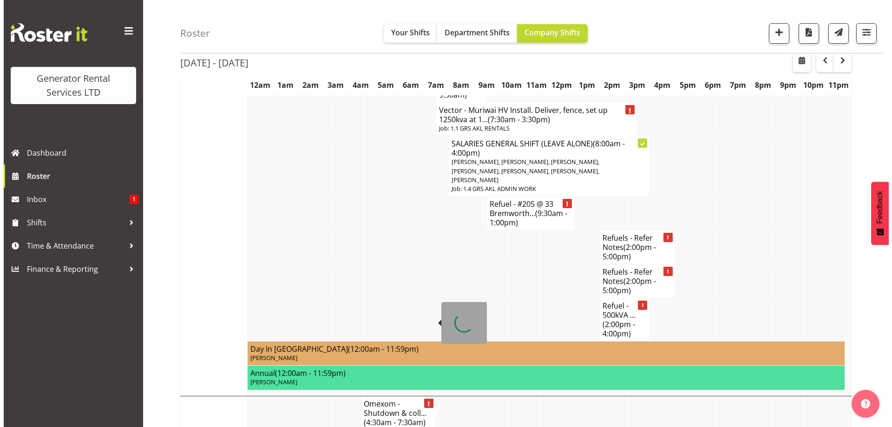
scroll to position [1333, 0]
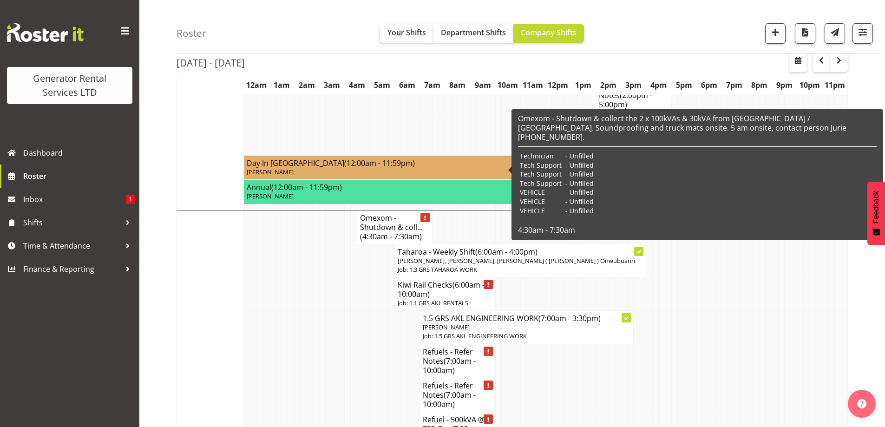
click at [336, 344] on td at bounding box center [335, 361] width 7 height 34
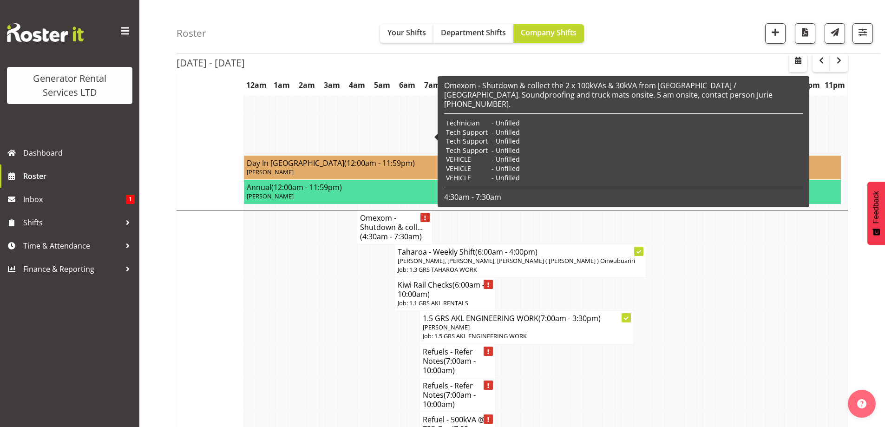
click at [368, 213] on h4 "Omexom - Shutdown & coll... (4:30am - 7:30am)" at bounding box center [394, 227] width 69 height 28
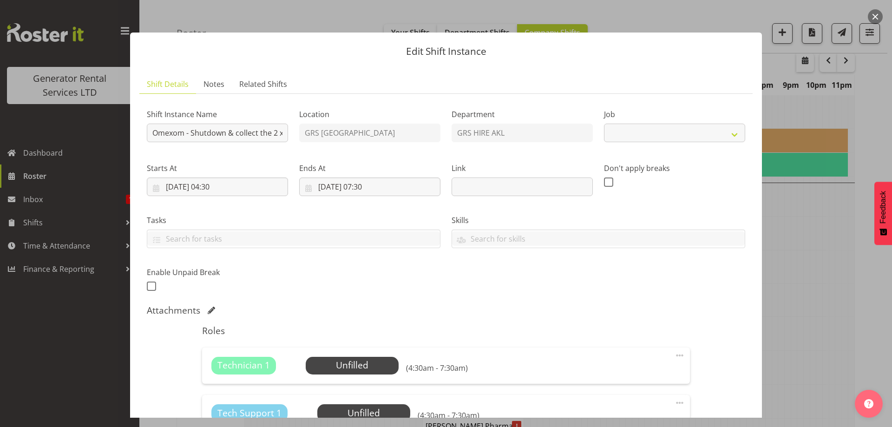
scroll to position [186, 0]
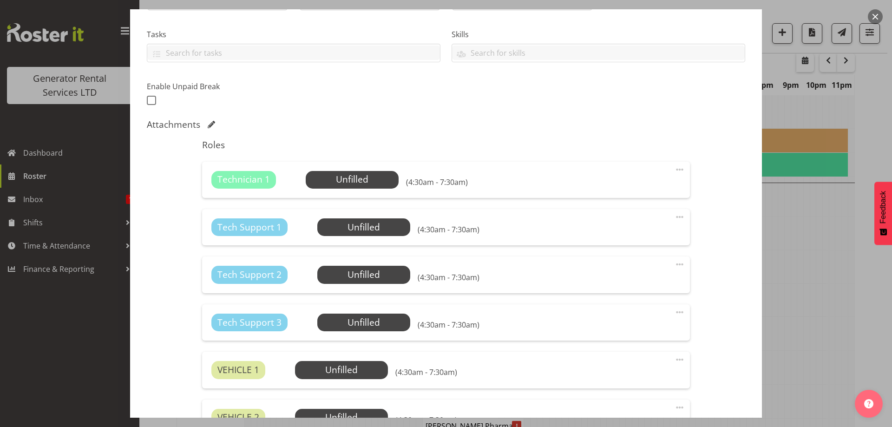
select select "7504"
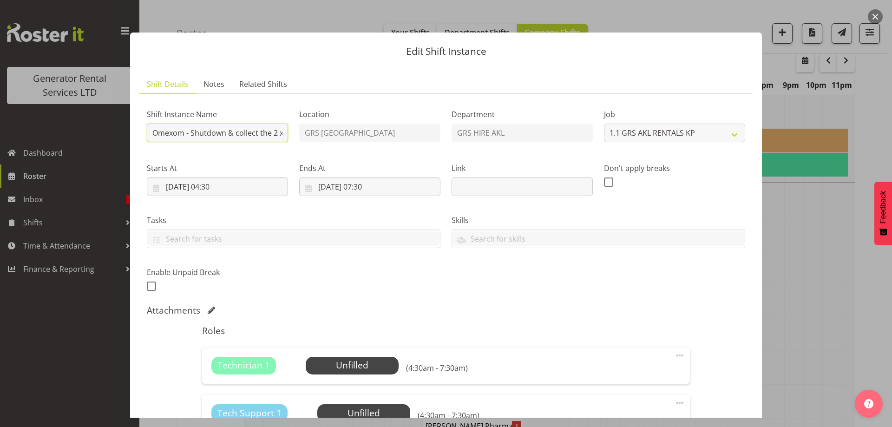
scroll to position [0, 463]
click at [315, 134] on div "Shift Instance Name Omexom - Shutdown & collect the 2 x 100kVAs & 30kVA from Bi…" at bounding box center [446, 197] width 610 height 203
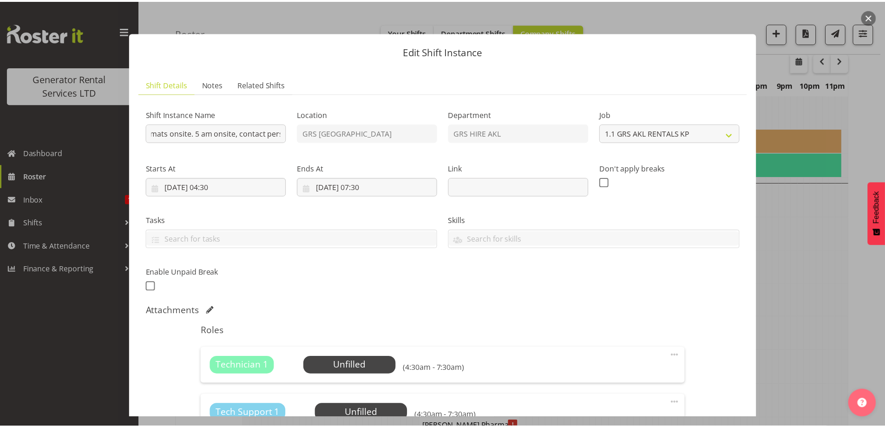
scroll to position [0, 0]
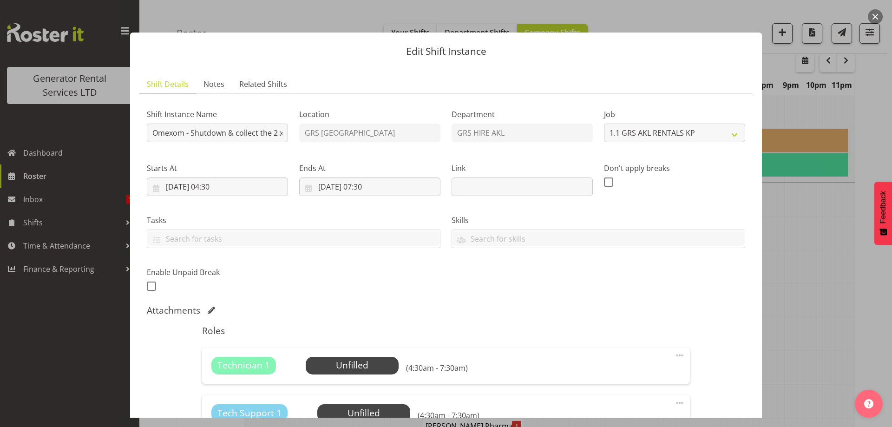
click at [823, 319] on div at bounding box center [446, 213] width 892 height 427
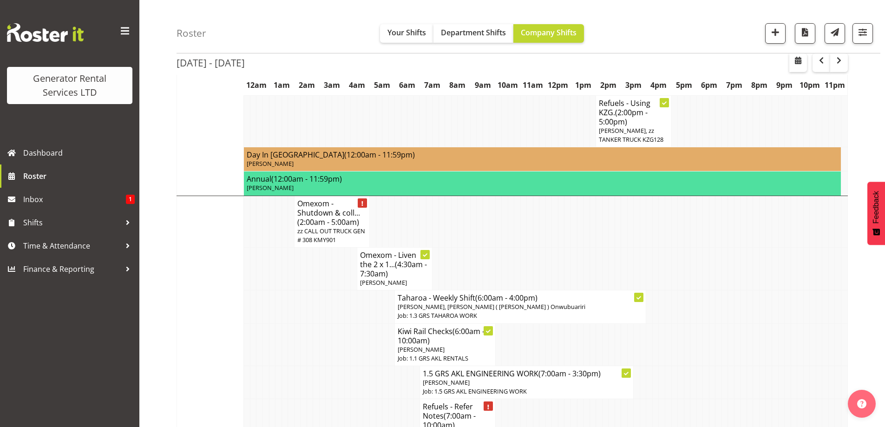
scroll to position [670, 0]
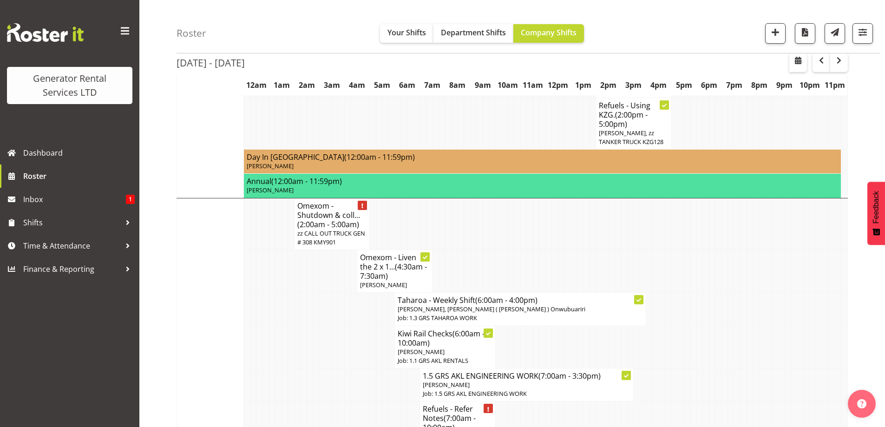
click at [362, 401] on td at bounding box center [360, 418] width 7 height 34
click at [334, 293] on td at bounding box center [335, 309] width 7 height 33
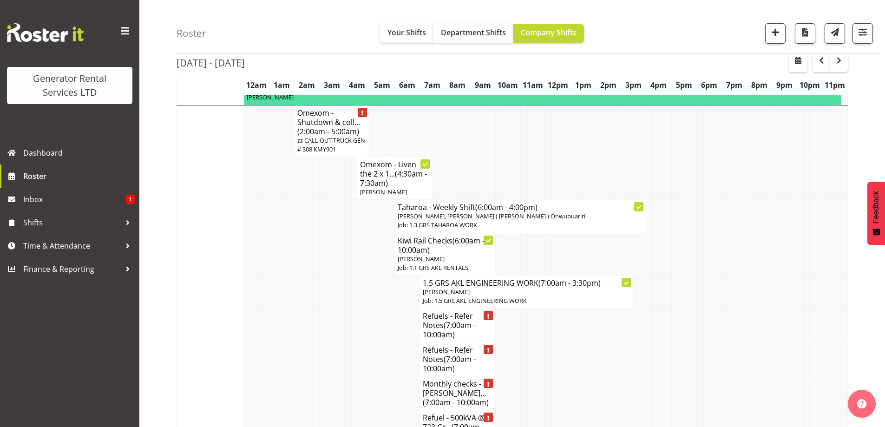
scroll to position [856, 0]
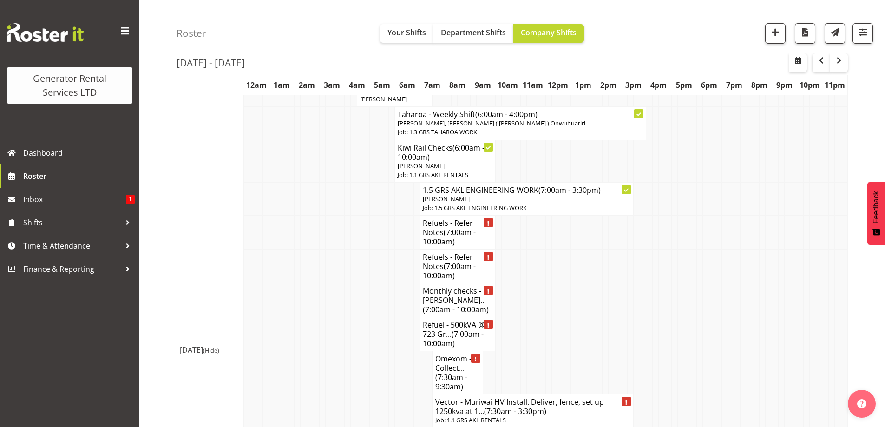
click at [314, 351] on td at bounding box center [316, 372] width 7 height 43
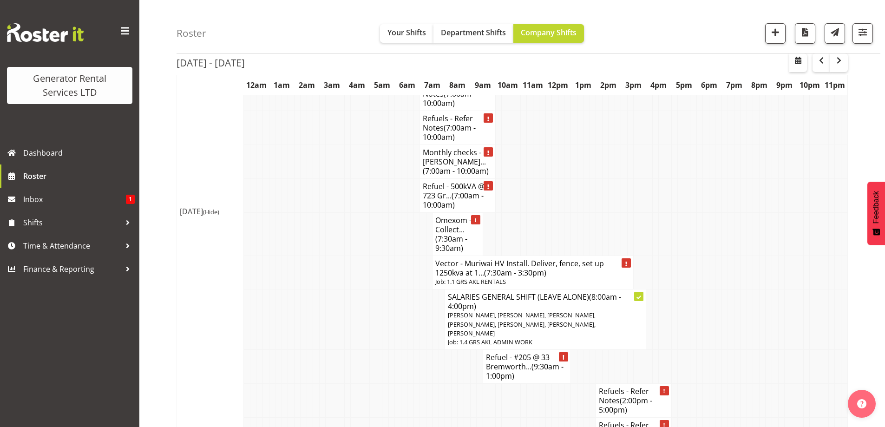
scroll to position [995, 0]
click at [293, 383] on td at bounding box center [291, 400] width 7 height 34
click at [121, 203] on span "Inbox" at bounding box center [74, 199] width 103 height 14
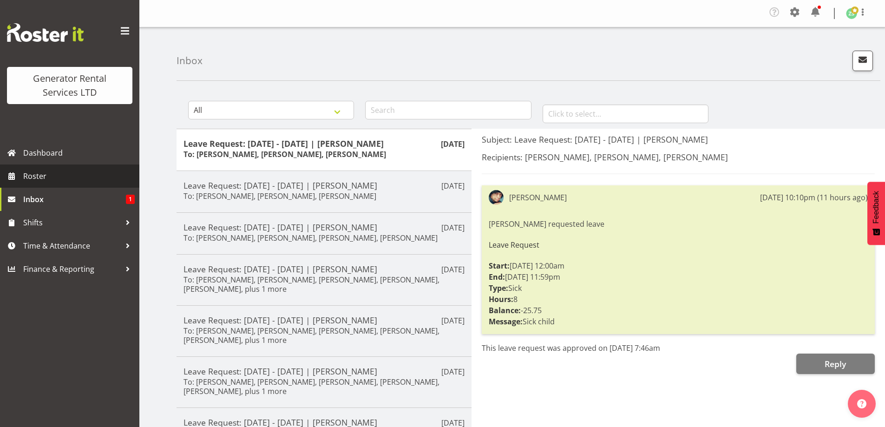
click at [73, 179] on span "Roster" at bounding box center [78, 176] width 111 height 14
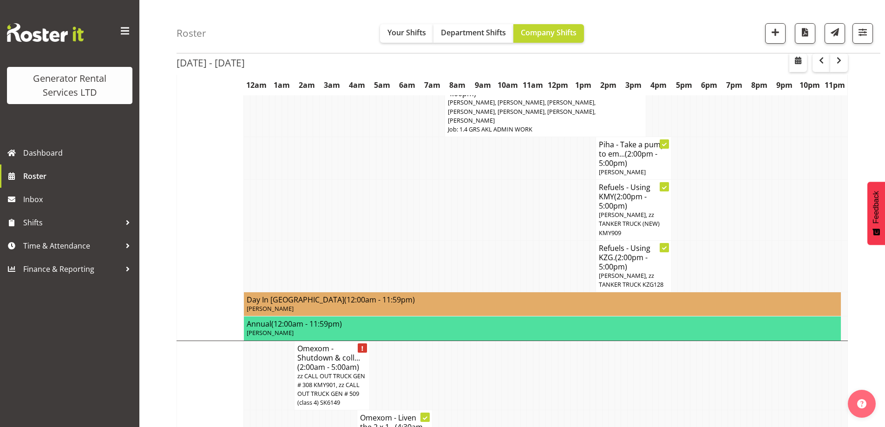
scroll to position [604, 0]
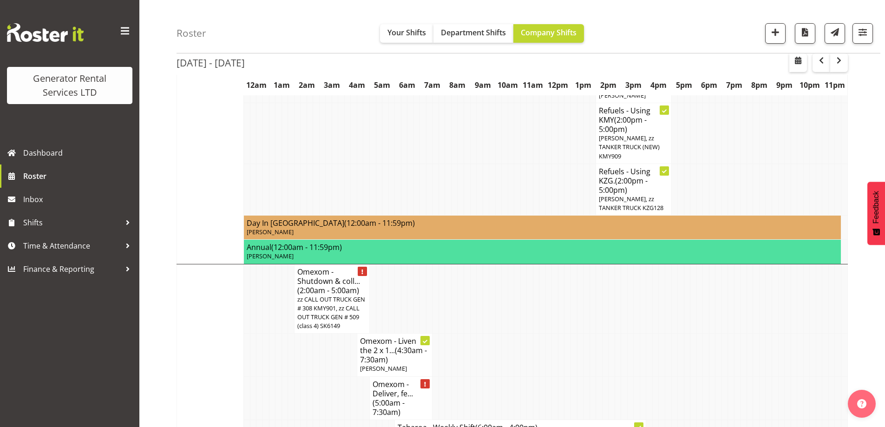
click at [340, 376] on td at bounding box center [341, 397] width 7 height 43
click at [734, 376] on td at bounding box center [737, 397] width 7 height 43
